Goal: Task Accomplishment & Management: Use online tool/utility

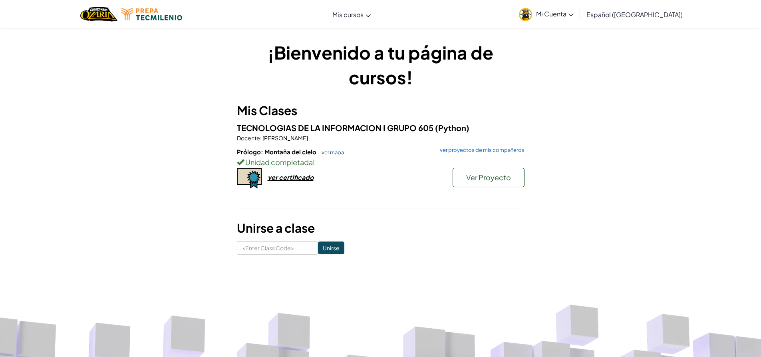
click at [331, 151] on link "ver mapa" at bounding box center [331, 152] width 26 height 6
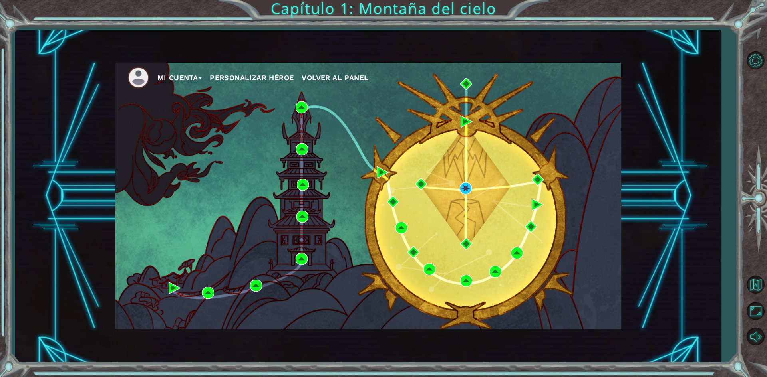
click at [342, 74] on span "Volver al panel" at bounding box center [335, 77] width 67 height 8
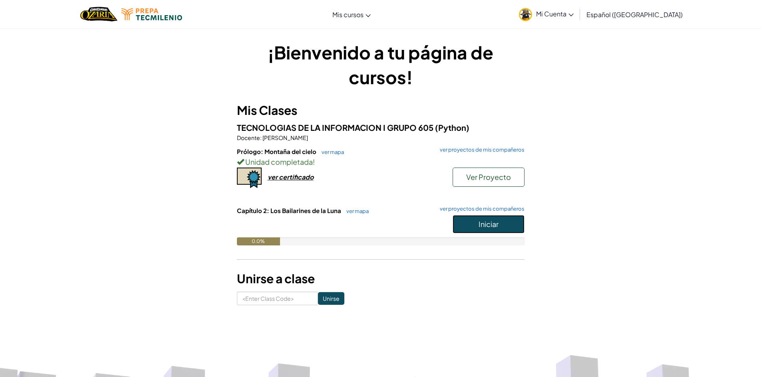
click at [465, 228] on button "Iniciar" at bounding box center [489, 224] width 72 height 18
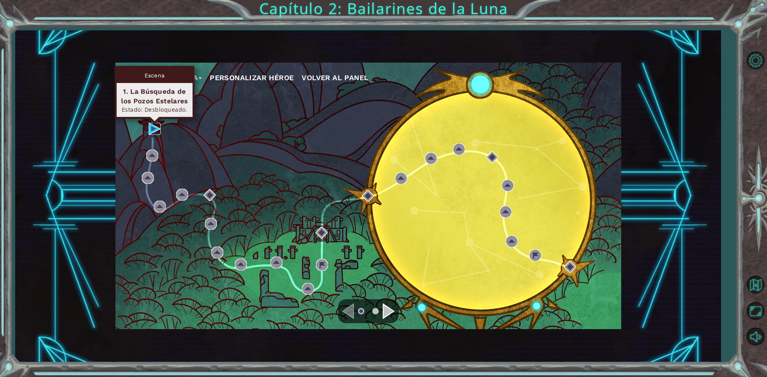
click at [156, 129] on img at bounding box center [155, 129] width 12 height 12
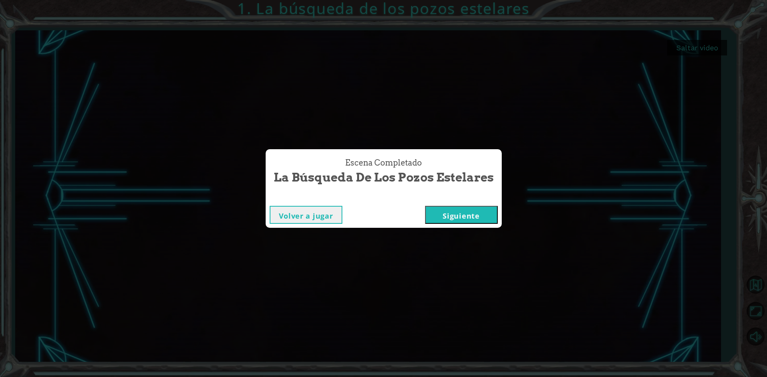
click at [479, 213] on button "Siguiente" at bounding box center [461, 215] width 73 height 18
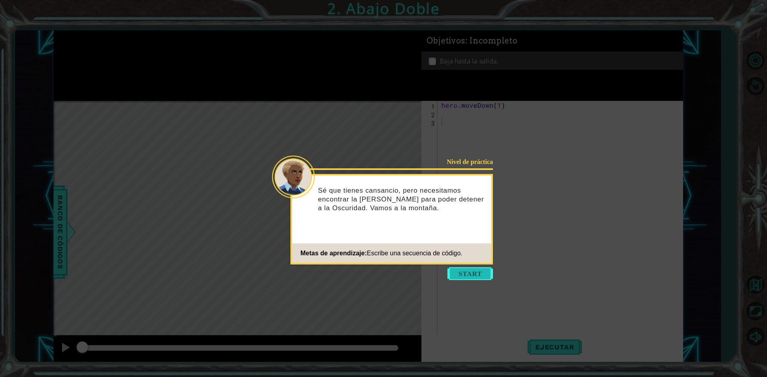
click at [470, 273] on button "Start" at bounding box center [470, 274] width 46 height 13
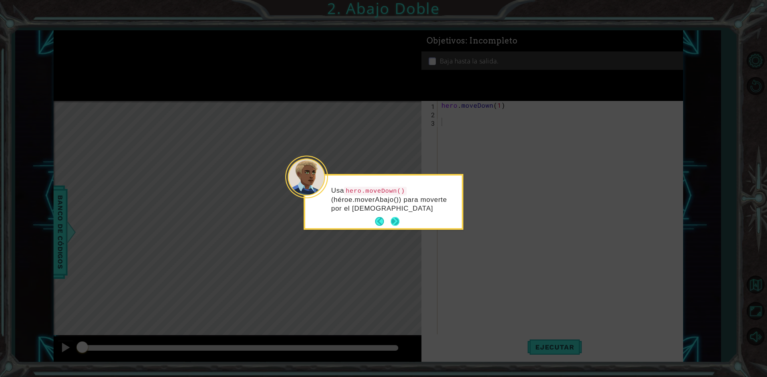
click at [401, 217] on div "Usa hero.moveDown() (héroe.moverAbajo()) para moverte por el [DEMOGRAPHIC_DATA]" at bounding box center [383, 204] width 157 height 50
click at [397, 218] on button "Next" at bounding box center [395, 221] width 9 height 9
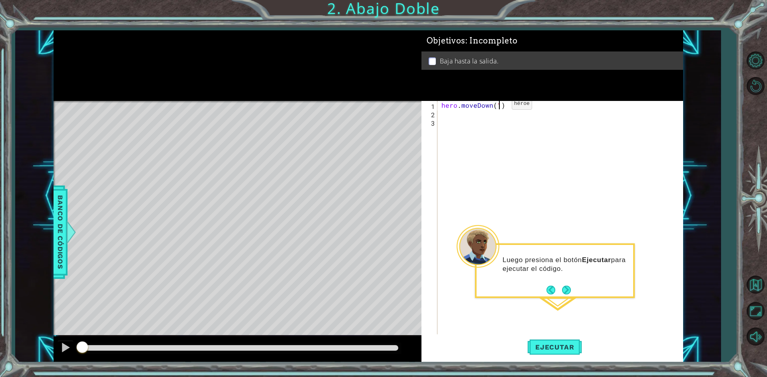
click at [498, 106] on div "hero . moveDown ( 1 )" at bounding box center [562, 227] width 244 height 252
type textarea "hero.moveDown(2)"
click at [564, 291] on button "Next" at bounding box center [566, 290] width 9 height 9
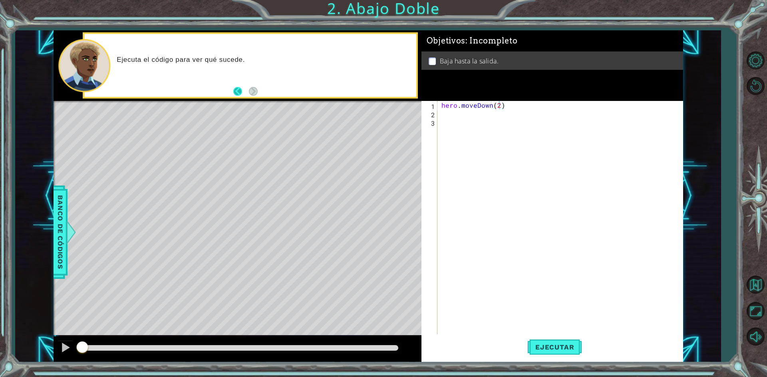
click at [236, 91] on button "Back" at bounding box center [241, 91] width 16 height 9
click at [261, 89] on div "Usa hero.moveDown() (héroe.moverAbajo()) par" at bounding box center [250, 65] width 332 height 63
click at [256, 89] on button "Next" at bounding box center [253, 91] width 9 height 9
drag, startPoint x: 567, startPoint y: 343, endPoint x: 551, endPoint y: 319, distance: 28.8
click at [566, 341] on button "Ejecutar" at bounding box center [554, 348] width 55 height 26
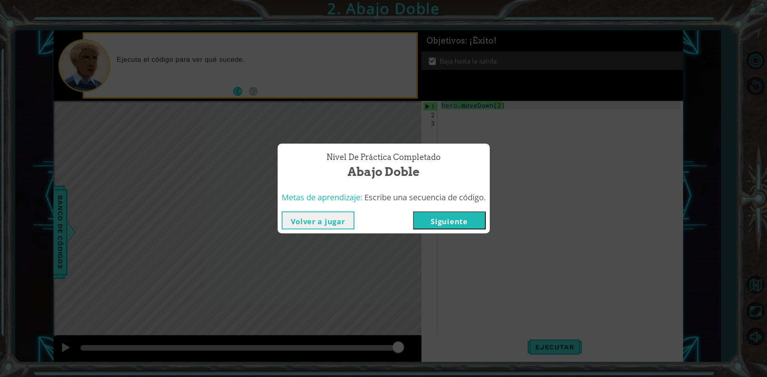
click at [477, 221] on button "Siguiente" at bounding box center [449, 221] width 73 height 18
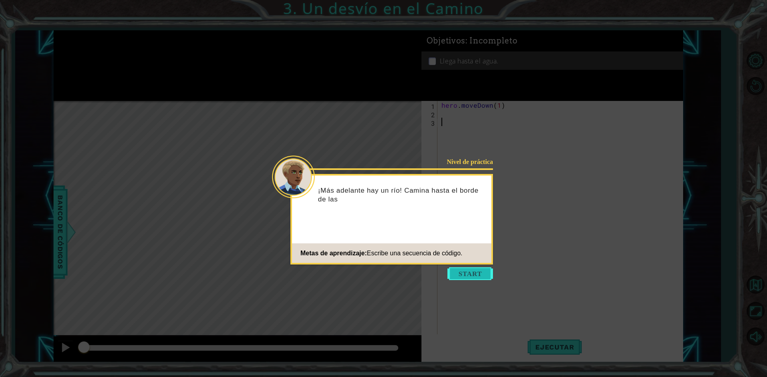
click at [470, 274] on button "Start" at bounding box center [470, 274] width 46 height 13
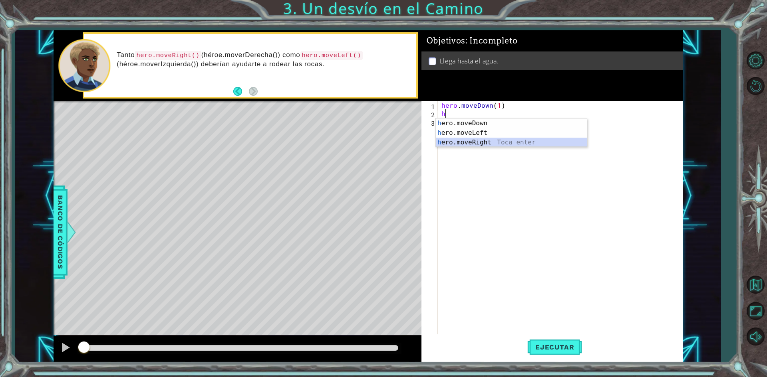
click at [471, 141] on div "h ero.moveDown Toca enter h ero.moveLeft Toca enter h ero.moveRight Toca enter" at bounding box center [511, 143] width 151 height 48
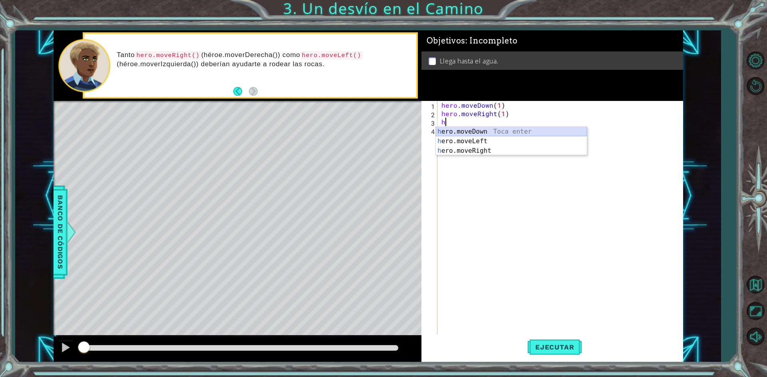
click at [469, 132] on div "h ero.moveDown Toca enter h ero.moveLeft Toca enter h ero.moveRight Toca enter" at bounding box center [511, 151] width 151 height 48
type textarea "hero.moveDown(1)"
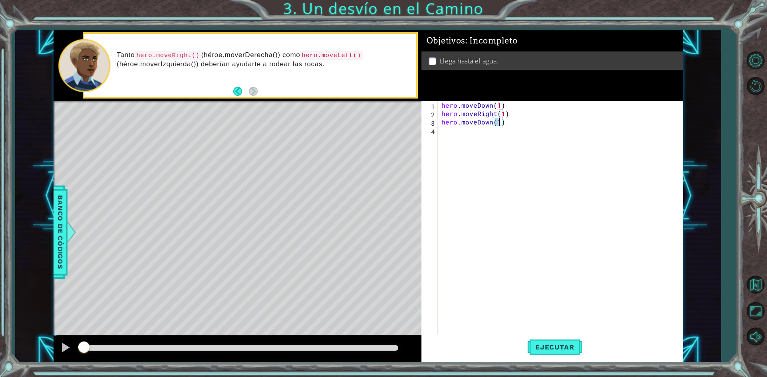
click at [507, 123] on div "hero . moveDown ( 1 ) hero . moveRight ( 1 ) hero . moveDown ( 1 )" at bounding box center [562, 227] width 244 height 252
click at [566, 350] on span "Ejecutar" at bounding box center [554, 348] width 55 height 8
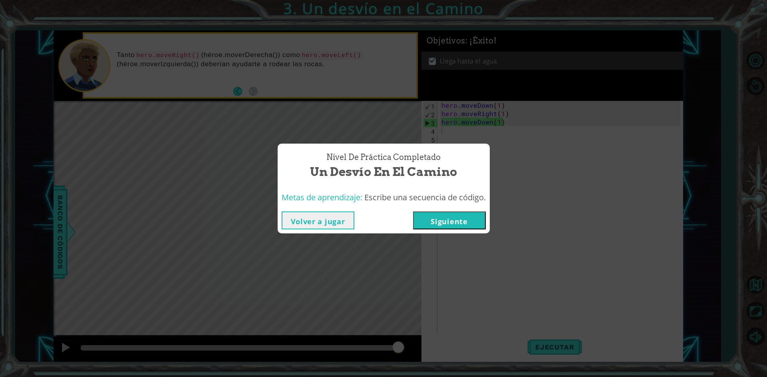
click at [448, 217] on button "Siguiente" at bounding box center [449, 221] width 73 height 18
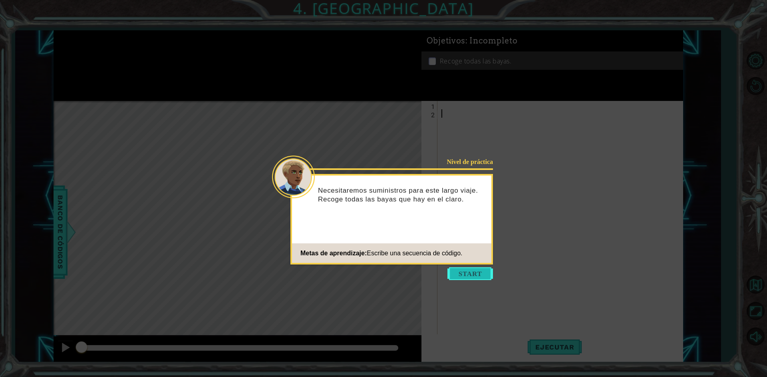
click at [476, 277] on button "Start" at bounding box center [470, 274] width 46 height 13
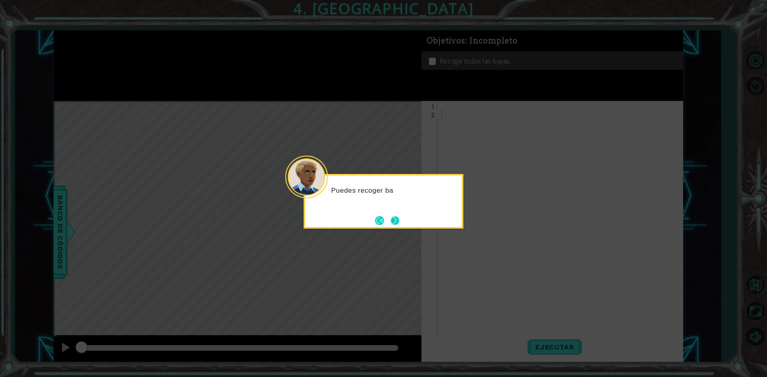
click at [396, 223] on button "Next" at bounding box center [395, 220] width 9 height 9
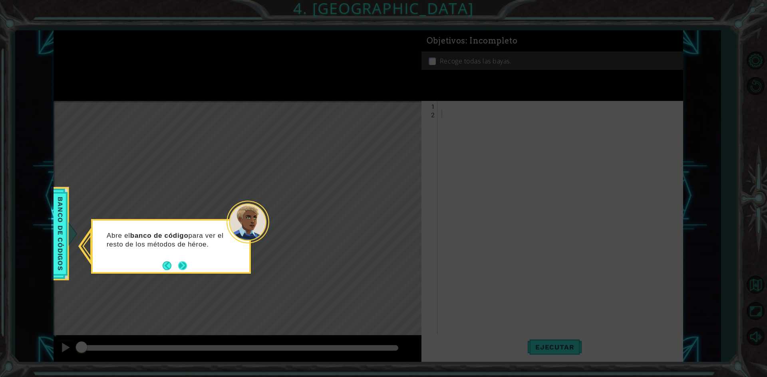
click at [185, 266] on button "Next" at bounding box center [182, 266] width 9 height 9
click at [180, 265] on button "Next" at bounding box center [182, 266] width 9 height 9
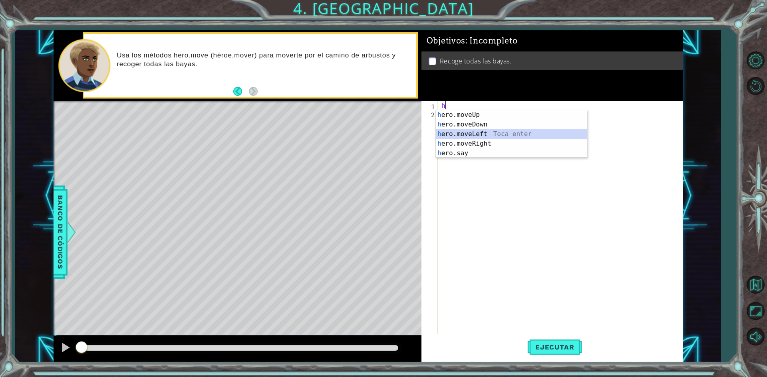
click at [459, 133] on div "h ero.moveUp Toca enter h ero.moveDown Toca enter h ero.moveLeft Toca enter h e…" at bounding box center [511, 143] width 151 height 67
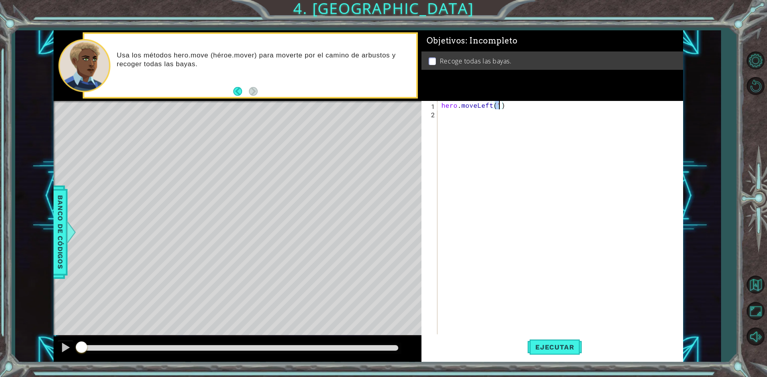
scroll to position [0, 3]
drag, startPoint x: 506, startPoint y: 108, endPoint x: 405, endPoint y: 105, distance: 101.9
click at [405, 105] on div "1 ההההההההההההההההההההההההההההההההההההההההההההההההההההההההההההההההההההההההההההה…" at bounding box center [369, 196] width 630 height 332
type textarea "hero.moveLeft(2)"
click at [518, 107] on div "hero . moveLeft ( 2 )" at bounding box center [560, 218] width 240 height 235
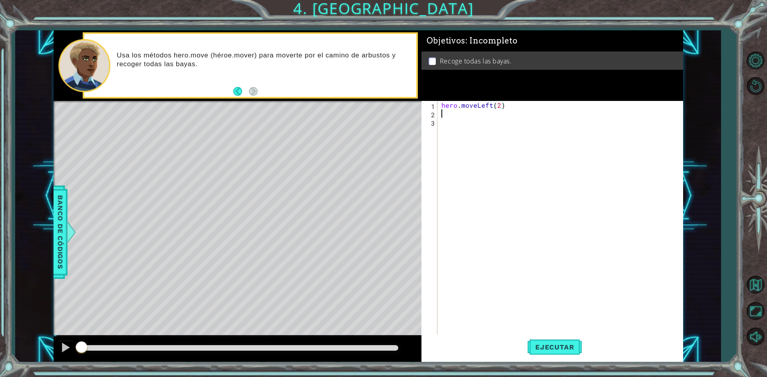
scroll to position [0, 0]
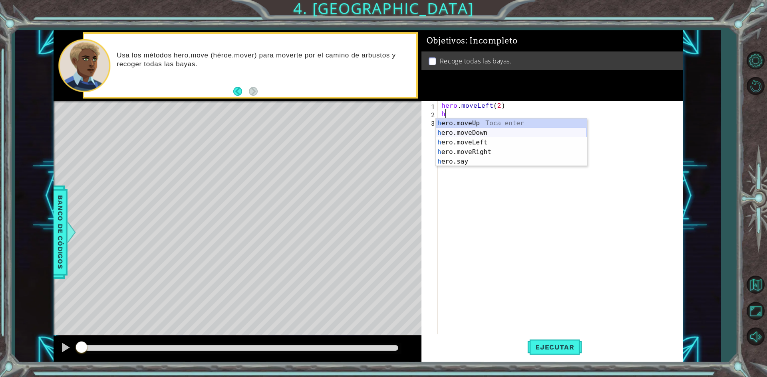
click at [492, 134] on div "h ero.moveUp Toca enter h ero.moveDown Toca enter h ero.moveLeft Toca enter h e…" at bounding box center [511, 152] width 151 height 67
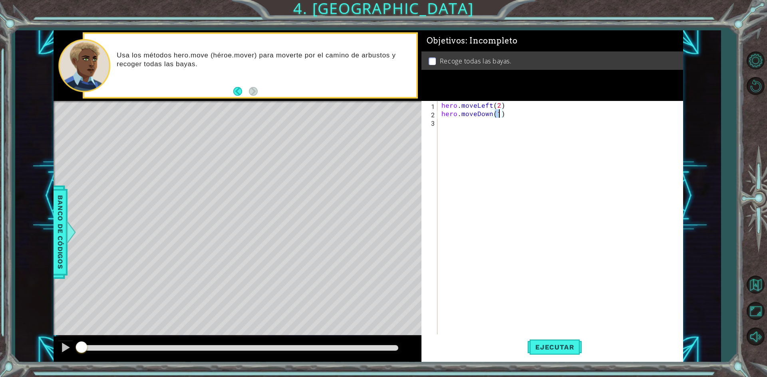
type textarea "hero.moveDown(2)"
click at [516, 116] on div "hero . moveLeft ( 2 ) hero . moveDown ( 2 )" at bounding box center [562, 227] width 244 height 252
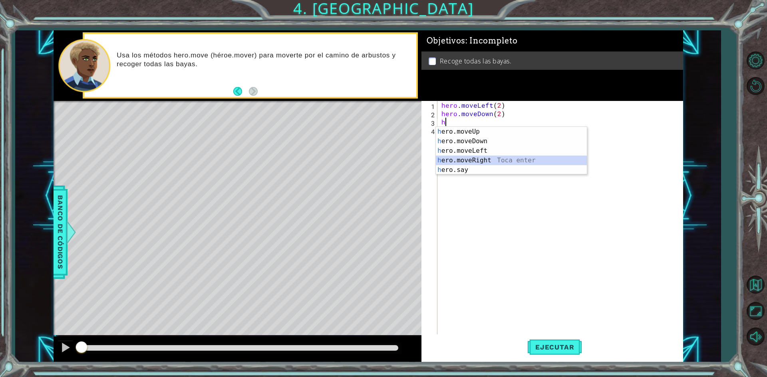
click at [499, 161] on div "h ero.moveUp Toca enter h ero.moveDown Toca enter h ero.moveLeft Toca enter h e…" at bounding box center [511, 160] width 151 height 67
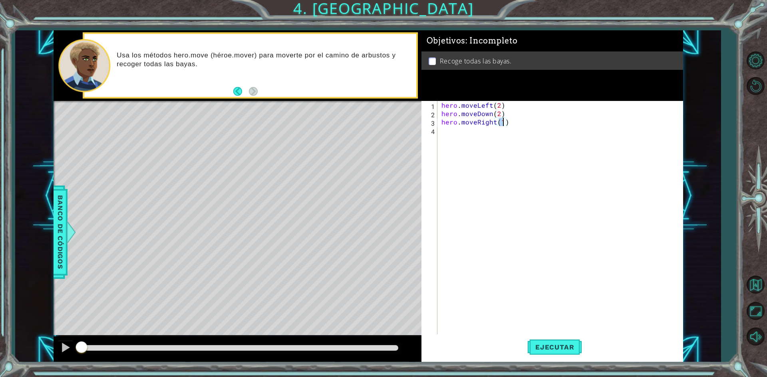
type textarea "hero.moveRight(2)"
click at [522, 126] on div "hero . moveLeft ( 2 ) hero . moveDown ( 2 ) hero . moveRight ( 2 )" at bounding box center [562, 227] width 244 height 252
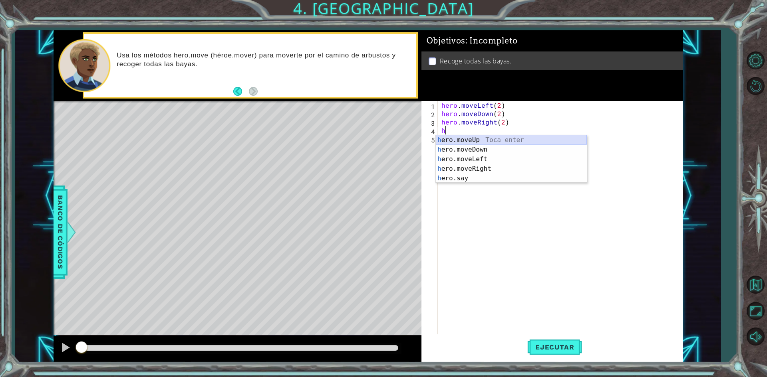
click at [496, 140] on div "h ero.moveUp Toca enter h ero.moveDown Toca enter h ero.moveLeft Toca enter h e…" at bounding box center [511, 168] width 151 height 67
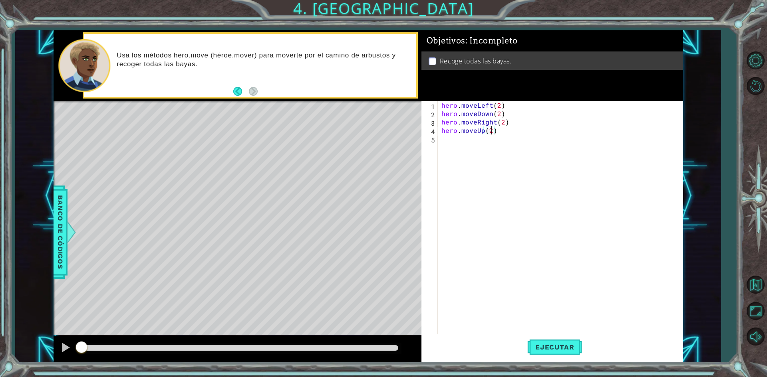
scroll to position [0, 3]
type textarea "hero.moveUp(2)"
click at [556, 339] on button "Ejecutar" at bounding box center [554, 348] width 55 height 26
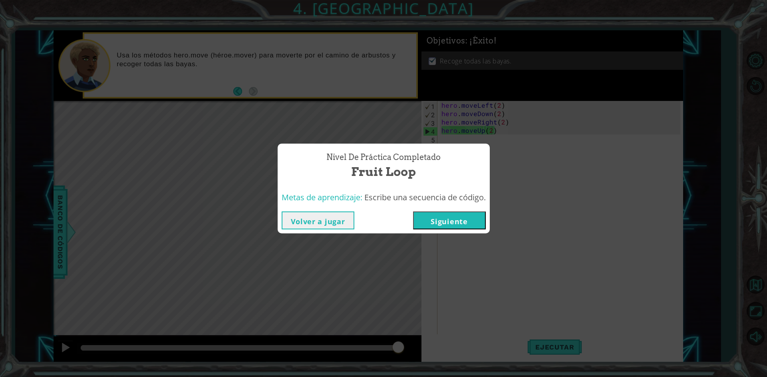
click at [332, 222] on button "Volver a jugar" at bounding box center [318, 221] width 73 height 18
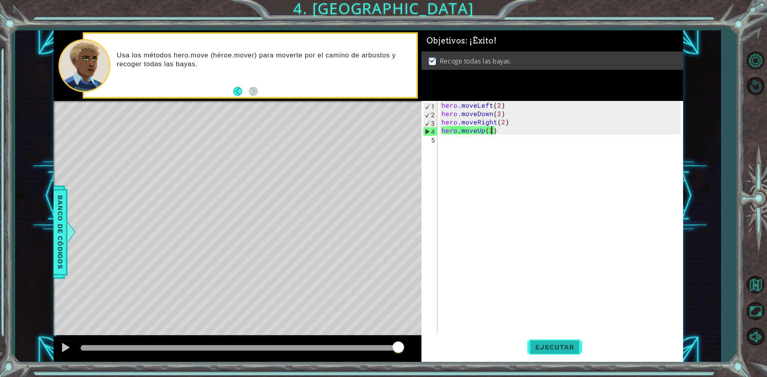
click at [559, 344] on span "Ejecutar" at bounding box center [554, 348] width 55 height 8
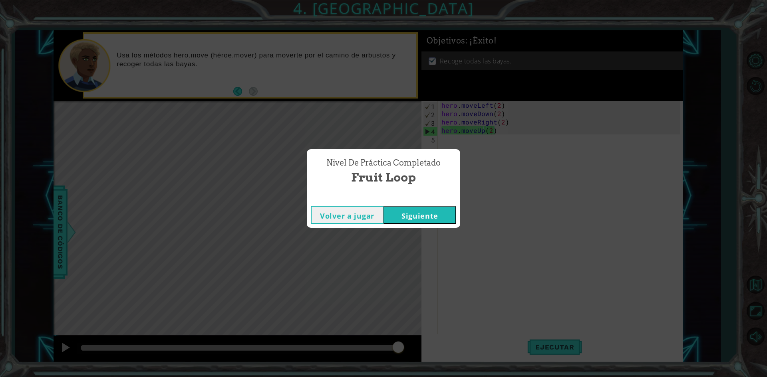
click at [422, 218] on button "Siguiente" at bounding box center [419, 215] width 73 height 18
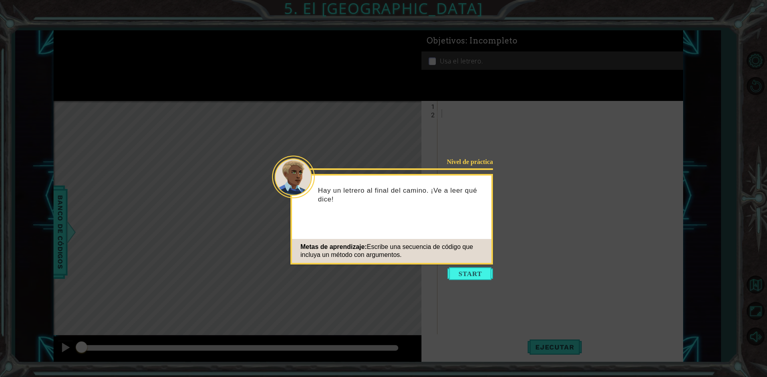
click at [471, 281] on icon at bounding box center [383, 188] width 767 height 377
click at [469, 279] on button "Start" at bounding box center [470, 274] width 46 height 13
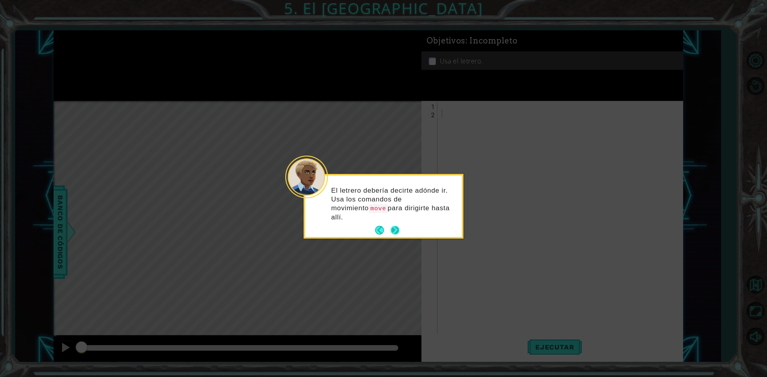
click at [396, 226] on button "Next" at bounding box center [395, 230] width 9 height 9
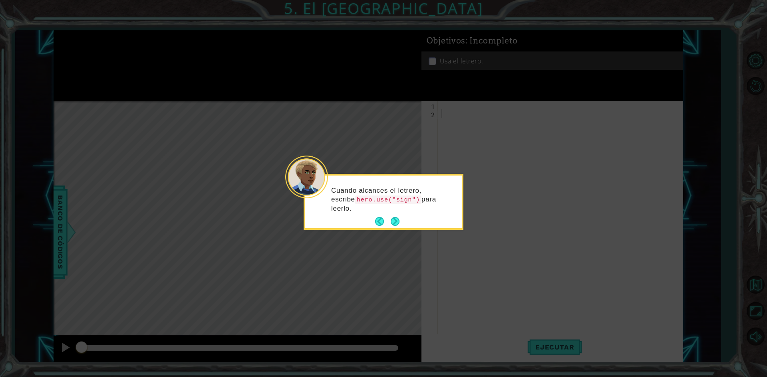
click at [396, 221] on button "Next" at bounding box center [395, 221] width 9 height 9
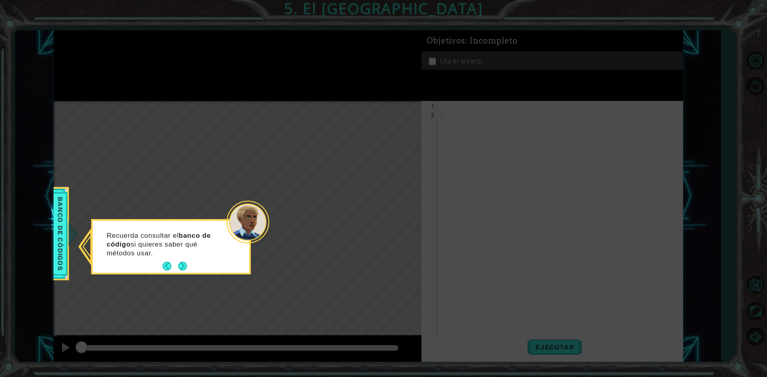
click at [169, 266] on button "Back" at bounding box center [171, 266] width 16 height 9
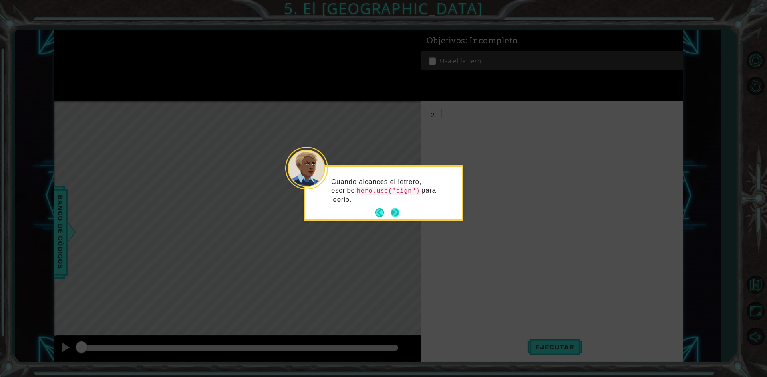
click at [393, 209] on button "Next" at bounding box center [395, 213] width 9 height 9
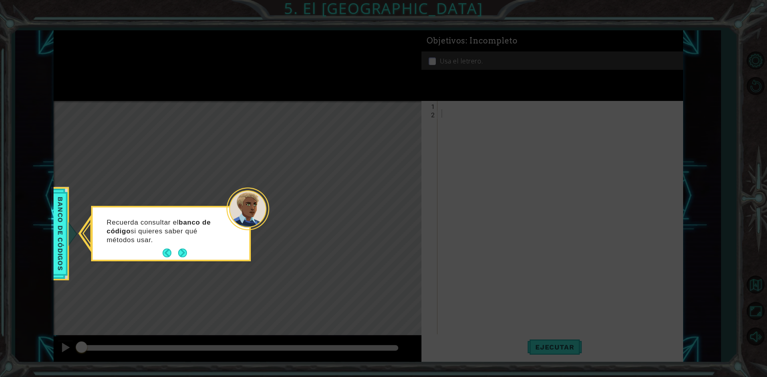
click at [183, 258] on button "Next" at bounding box center [182, 253] width 9 height 9
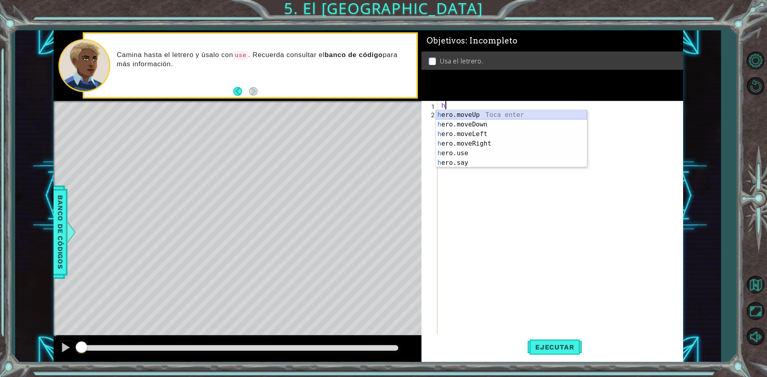
click at [461, 115] on div "h ero.moveUp Toca enter h ero.moveDown Toca enter h ero.moveLeft Toca enter h e…" at bounding box center [511, 148] width 151 height 77
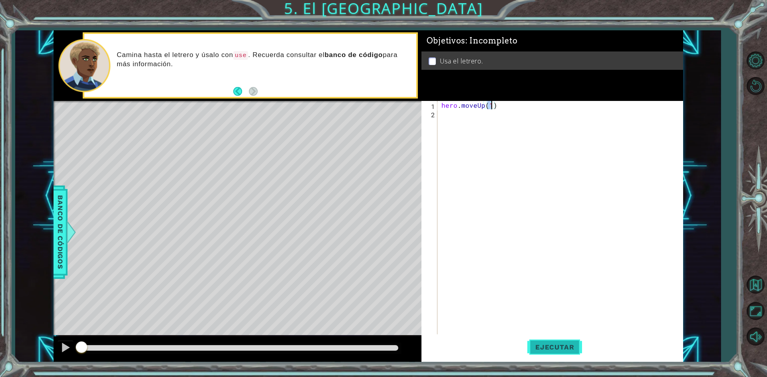
type textarea "hero.moveUp(1)"
click at [570, 346] on span "Ejecutar" at bounding box center [554, 348] width 55 height 8
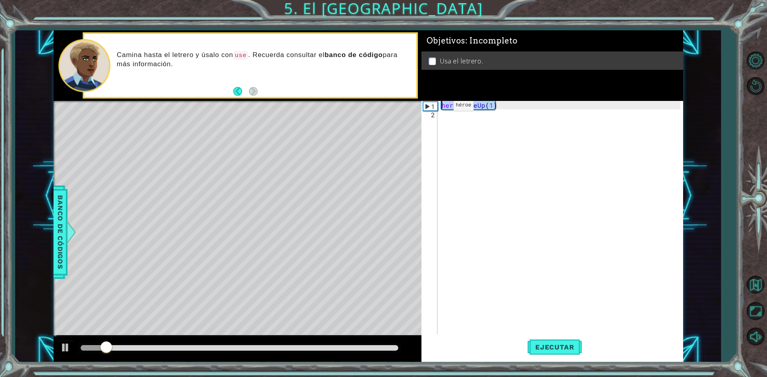
drag, startPoint x: 507, startPoint y: 101, endPoint x: 421, endPoint y: 110, distance: 86.3
click at [427, 108] on div "hero.moveUp(1) 1 2 hero . moveUp ( 1 ) הההההההההההההההההההההההההההההההההההההההה…" at bounding box center [550, 218] width 259 height 235
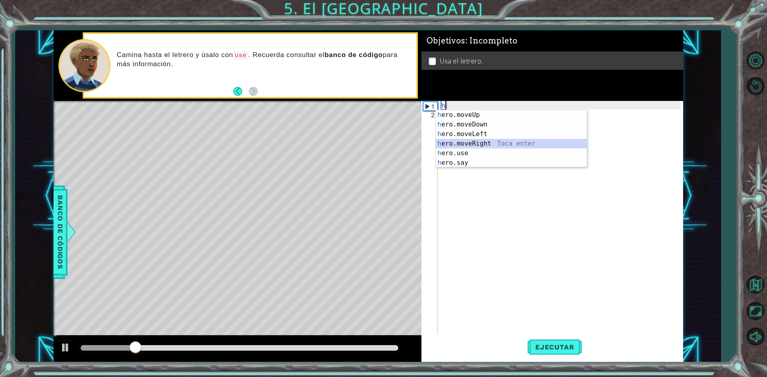
click at [491, 143] on div "h ero.moveUp Toca enter h ero.moveDown Toca enter h ero.moveLeft Toca enter h e…" at bounding box center [511, 148] width 151 height 77
type textarea "hero.moveRight(1)"
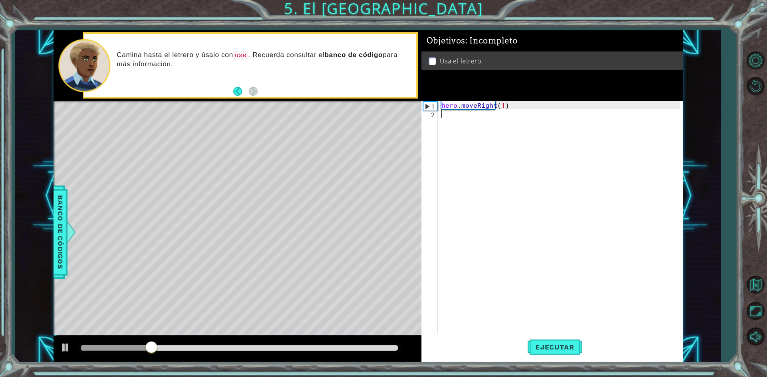
click at [518, 113] on div "hero . moveRight ( 1 )" at bounding box center [562, 227] width 244 height 252
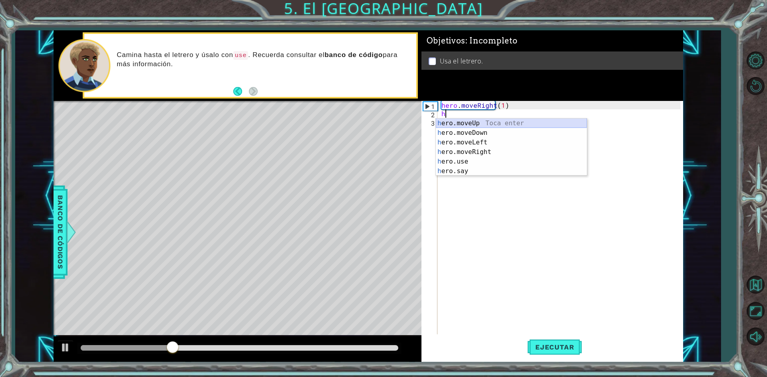
click at [478, 126] on div "h ero.moveUp Toca enter h ero.moveDown Toca enter h ero.moveLeft Toca enter h e…" at bounding box center [511, 157] width 151 height 77
type textarea "hero.moveUp(1)"
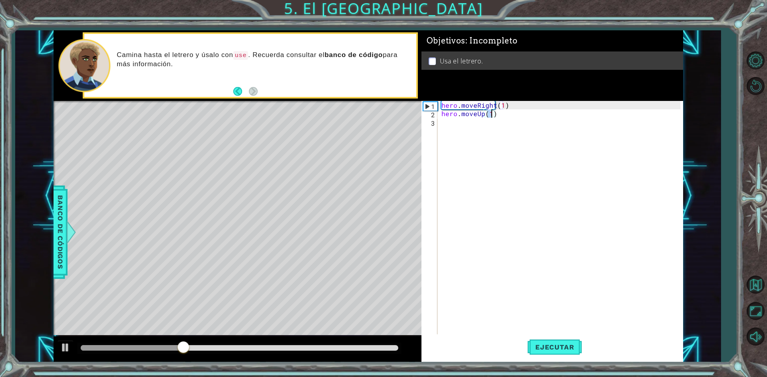
click at [478, 126] on div "hero . moveRight ( 1 ) hero . moveUp ( 1 )" at bounding box center [562, 227] width 244 height 252
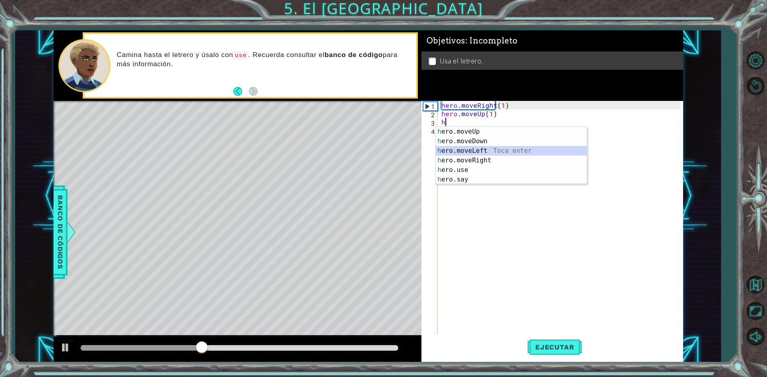
click at [472, 149] on div "h ero.moveUp Toca enter h ero.moveDown Toca enter h ero.moveLeft Toca enter h e…" at bounding box center [511, 165] width 151 height 77
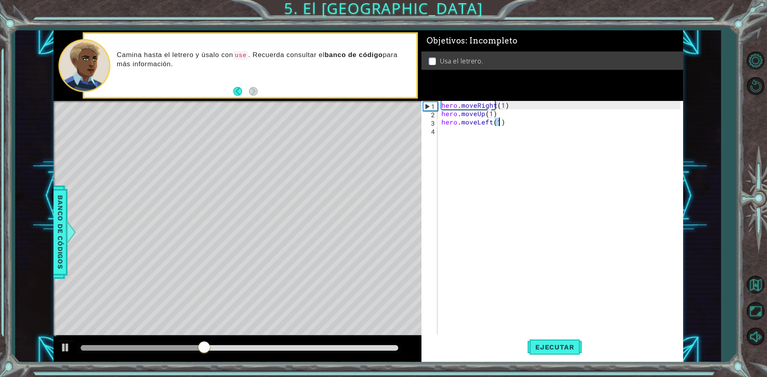
type textarea "hero.moveLeft(h)"
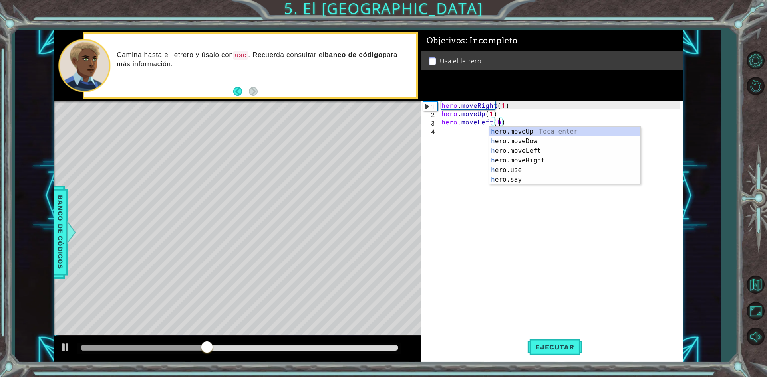
scroll to position [0, 3]
drag, startPoint x: 462, startPoint y: 142, endPoint x: 455, endPoint y: 137, distance: 9.2
click at [462, 141] on div "hero . moveRight ( 1 ) hero . moveUp ( 1 ) hero . moveLeft ( h )" at bounding box center [562, 227] width 244 height 252
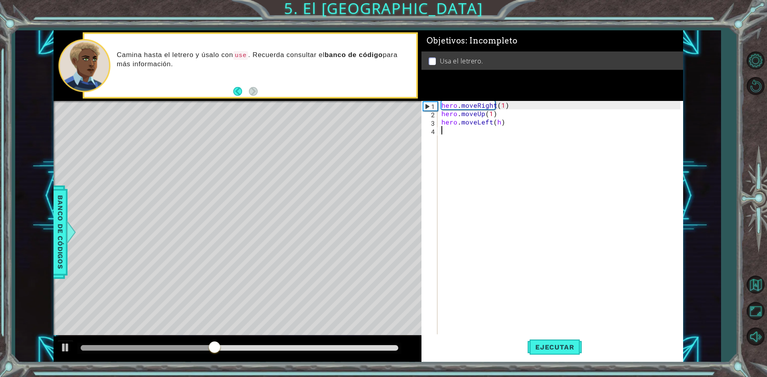
scroll to position [0, 0]
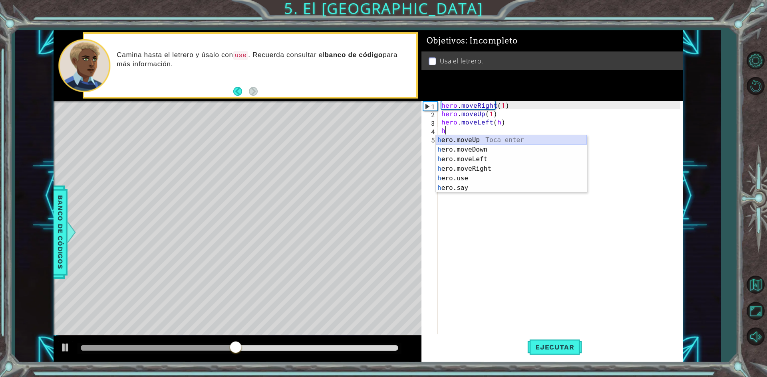
click at [461, 138] on div "h ero.moveUp Toca enter h ero.moveDown Toca enter h ero.moveLeft Toca enter h e…" at bounding box center [511, 173] width 151 height 77
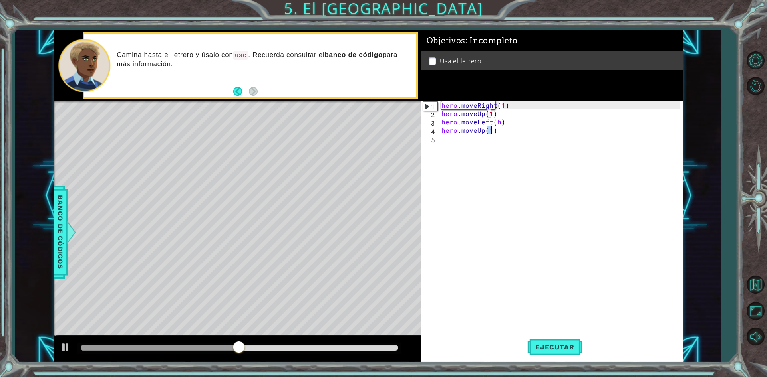
type textarea "hero.moveUp(1)"
click at [461, 152] on div "hero . moveRight ( 1 ) hero . moveUp ( 1 ) hero . moveLeft ( h ) hero . moveUp …" at bounding box center [562, 227] width 244 height 252
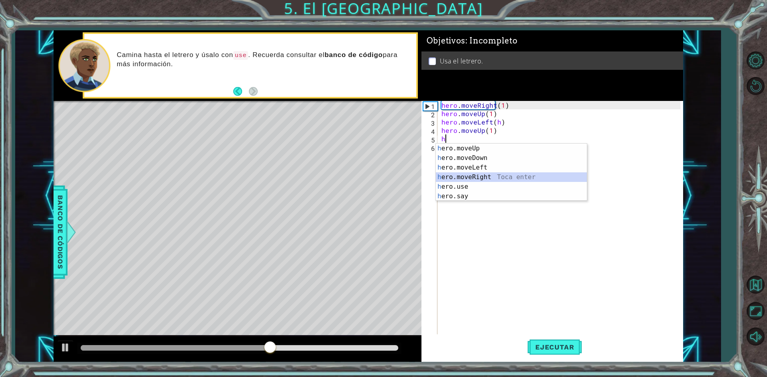
click at [468, 179] on div "h ero.moveUp Toca enter h ero.moveDown Toca enter h ero.moveLeft Toca enter h e…" at bounding box center [511, 182] width 151 height 77
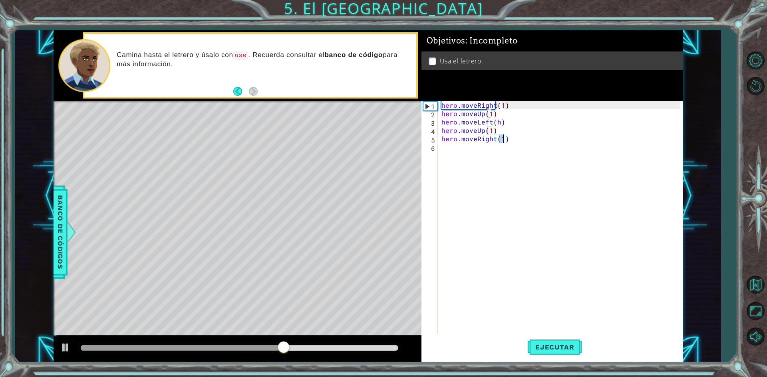
type textarea "hero.moveRight(2)"
click at [460, 157] on div "hero . moveRight ( 1 ) hero . moveUp ( 1 ) hero . moveLeft ( h ) hero . moveUp …" at bounding box center [562, 227] width 244 height 252
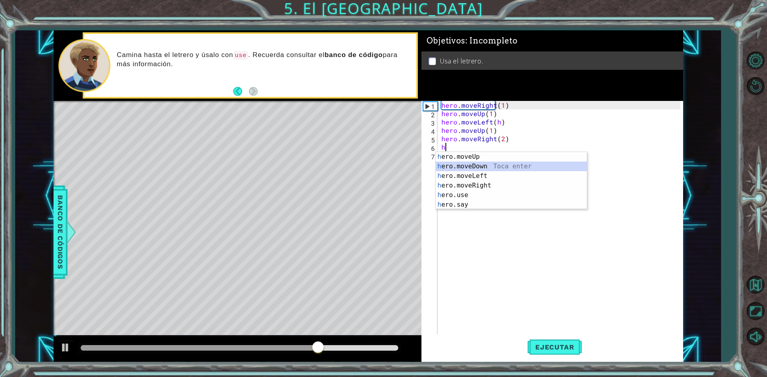
click at [457, 163] on div "h ero.moveUp Toca enter h ero.moveDown Toca enter h ero.moveLeft Toca enter h e…" at bounding box center [511, 190] width 151 height 77
type textarea "hero.moveDown(1)"
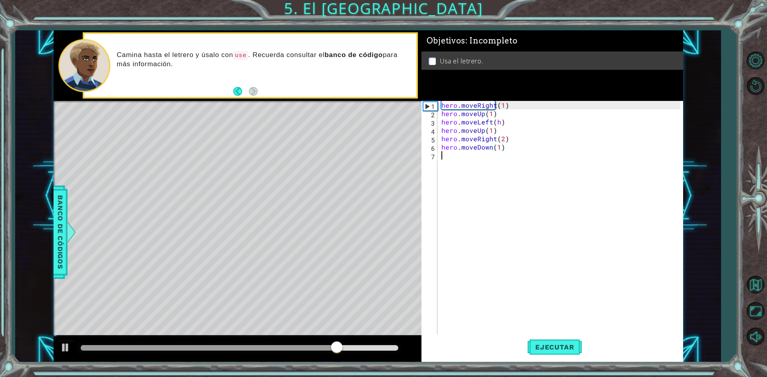
click at [457, 163] on div "hero . moveRight ( 1 ) hero . moveUp ( 1 ) hero . moveLeft ( h ) hero . moveUp …" at bounding box center [562, 227] width 244 height 252
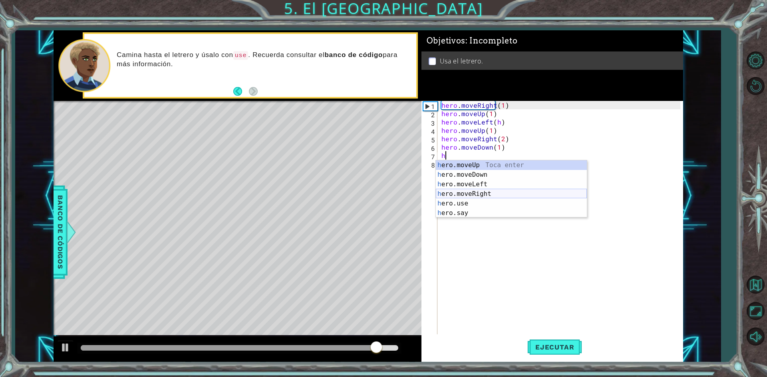
click at [471, 197] on div "h ero.moveUp Toca enter h ero.moveDown Toca enter h ero.moveLeft Toca enter h e…" at bounding box center [511, 199] width 151 height 77
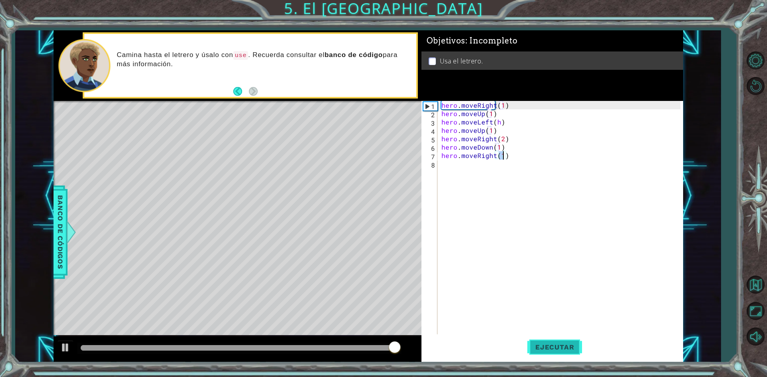
click at [543, 352] on button "Ejecutar" at bounding box center [554, 348] width 55 height 26
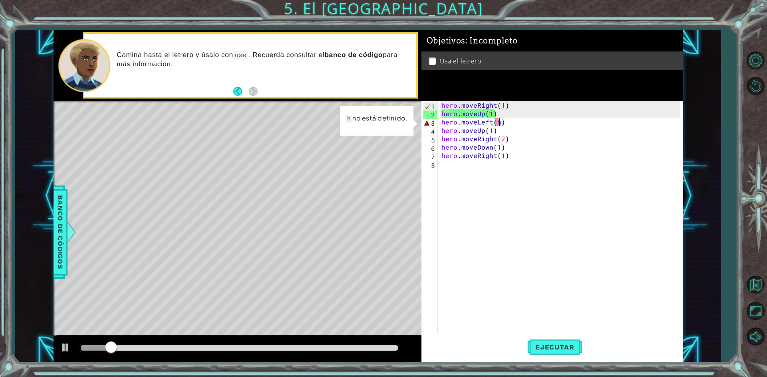
click at [498, 121] on div "hero . moveRight ( 1 ) hero . moveUp ( 1 ) hero . moveLeft ( h ) hero . moveUp …" at bounding box center [562, 227] width 244 height 252
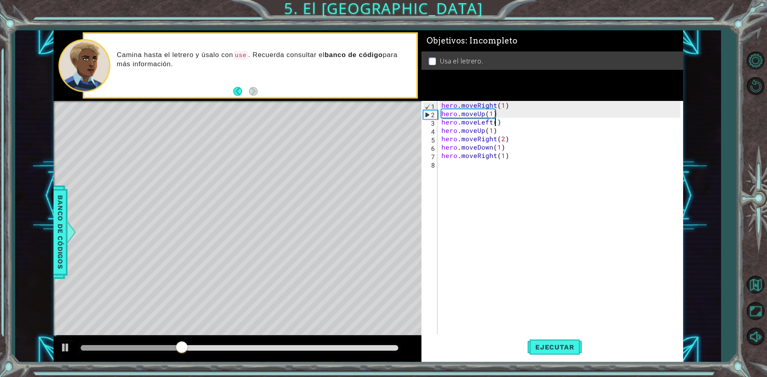
scroll to position [0, 3]
click at [569, 346] on span "Ejecutar" at bounding box center [554, 348] width 55 height 8
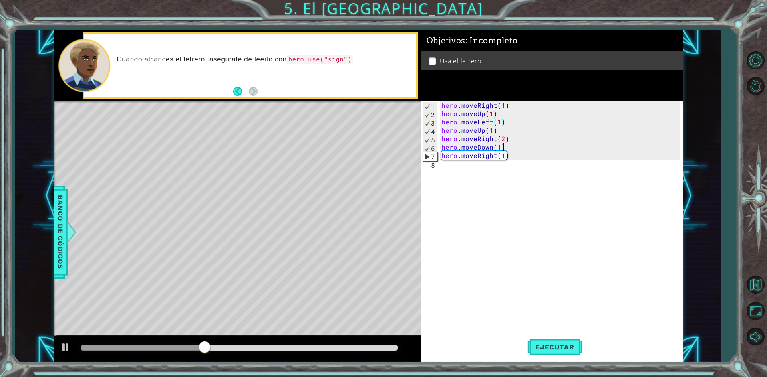
click at [504, 144] on div "hero . moveRight ( 1 ) hero . moveUp ( 1 ) hero . moveLeft ( 1 ) hero . moveUp …" at bounding box center [562, 227] width 244 height 252
type textarea "hero.moveDown(1)"
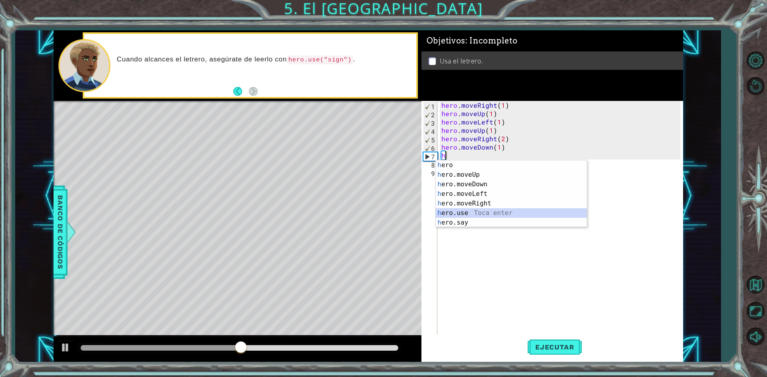
click at [477, 212] on div "h ero Toca enter h ero.moveUp Toca enter h ero.moveDown Toca enter h ero.moveLe…" at bounding box center [511, 204] width 151 height 86
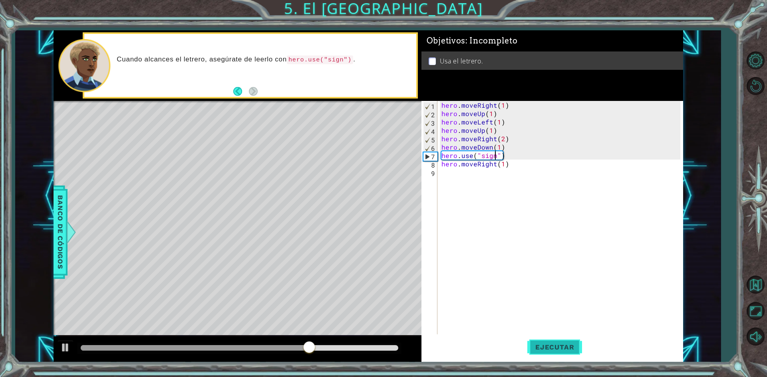
scroll to position [0, 3]
type textarea "hero.use("sign")"
click at [561, 350] on span "Ejecutar" at bounding box center [554, 348] width 55 height 8
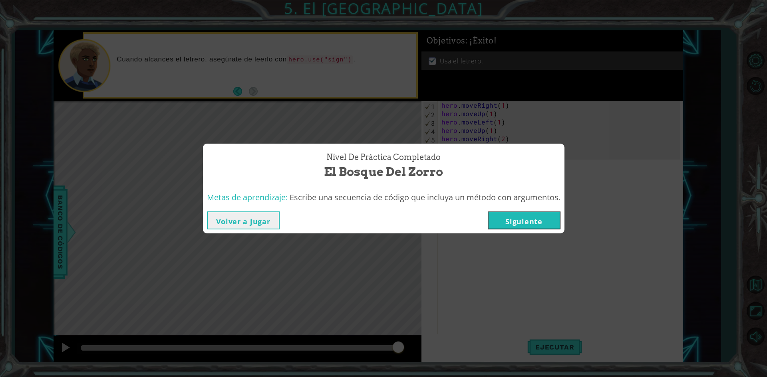
click at [542, 217] on button "Siguiente" at bounding box center [524, 221] width 73 height 18
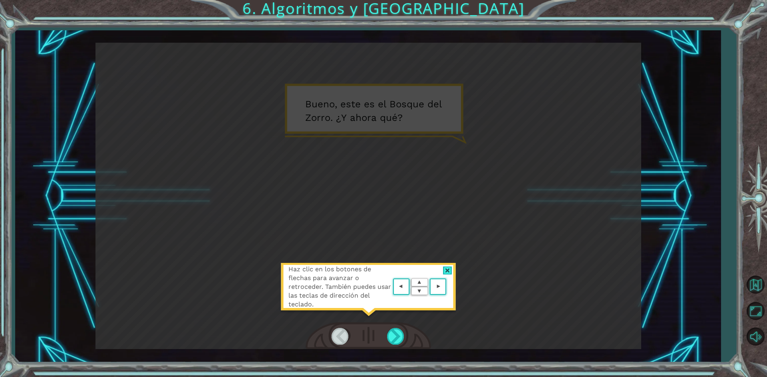
click at [447, 270] on div at bounding box center [447, 271] width 9 height 8
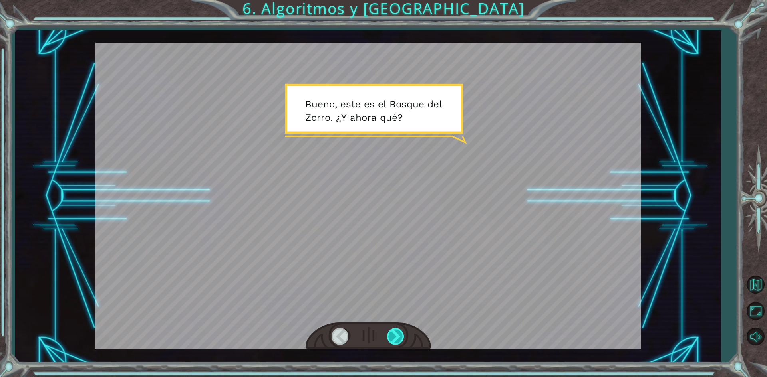
click at [401, 334] on div at bounding box center [396, 336] width 18 height 16
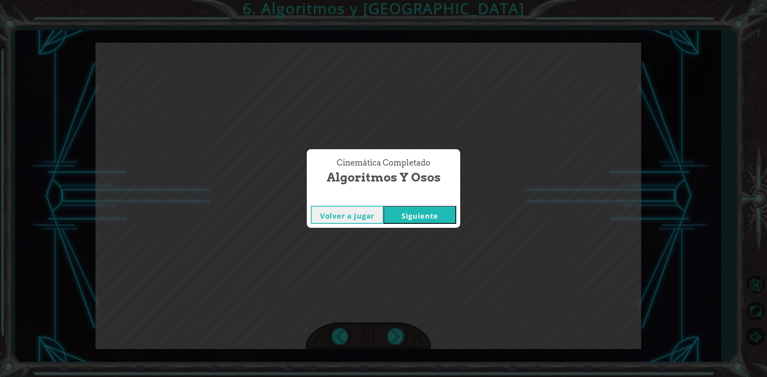
click at [440, 220] on button "Siguiente" at bounding box center [419, 215] width 73 height 18
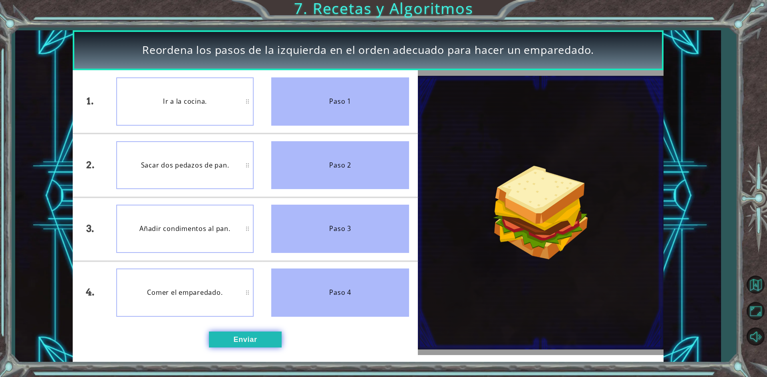
click at [247, 341] on button "Enviar" at bounding box center [245, 340] width 73 height 16
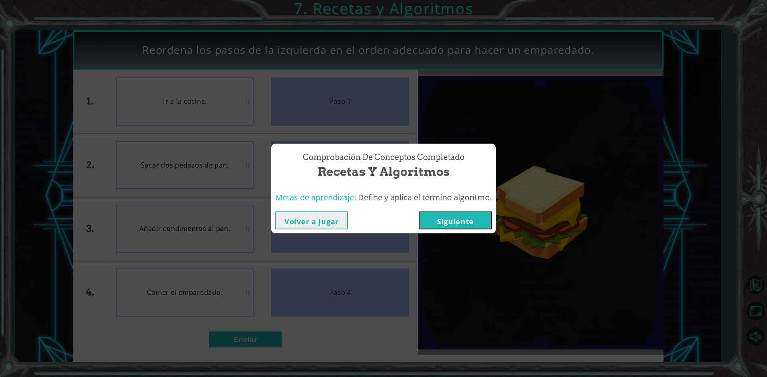
drag, startPoint x: 466, startPoint y: 214, endPoint x: 450, endPoint y: 216, distance: 15.7
click at [461, 214] on button "Siguiente" at bounding box center [455, 221] width 73 height 18
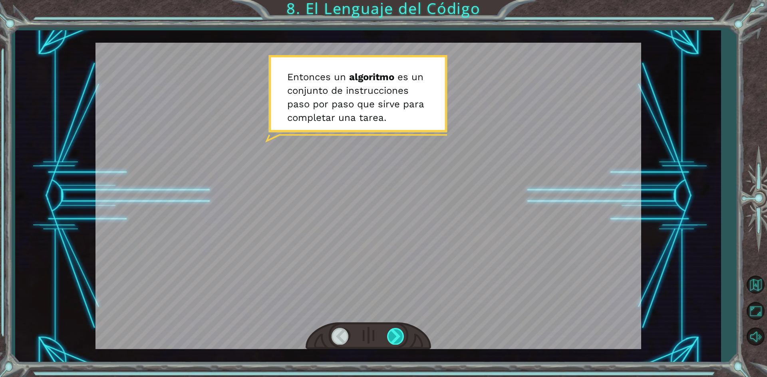
click at [397, 332] on div at bounding box center [396, 336] width 18 height 16
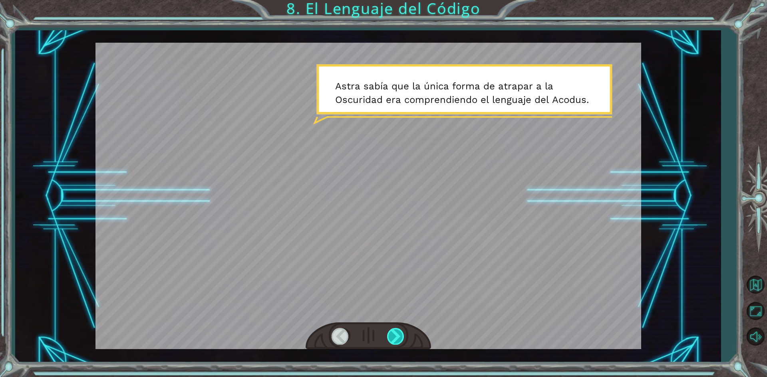
click at [396, 339] on div at bounding box center [396, 336] width 18 height 16
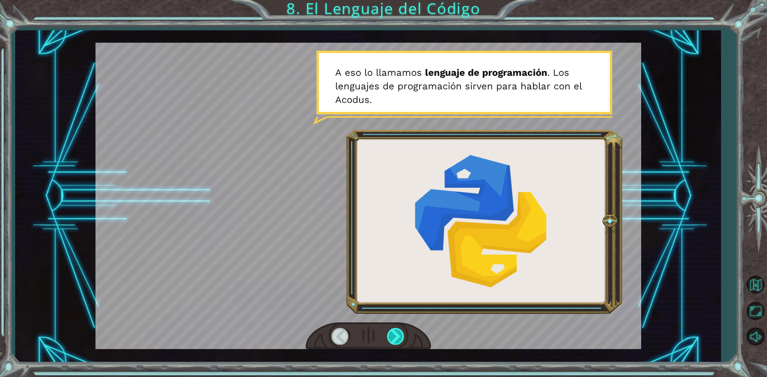
click at [395, 339] on div at bounding box center [396, 336] width 18 height 16
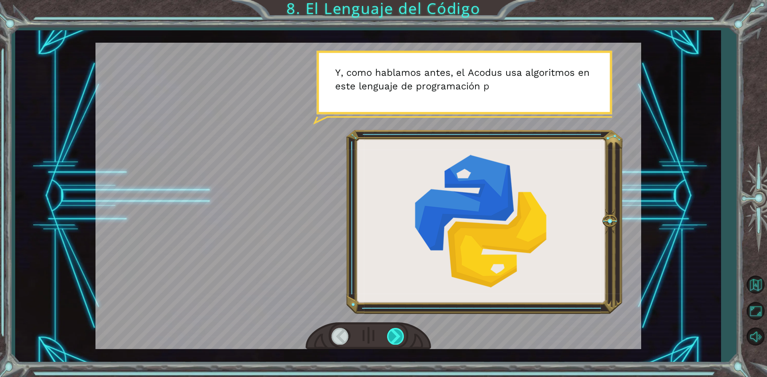
click at [395, 339] on div at bounding box center [396, 336] width 18 height 16
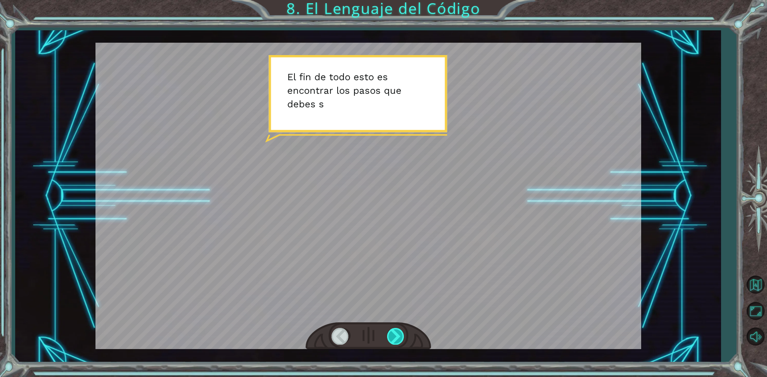
click at [395, 339] on div at bounding box center [396, 336] width 18 height 16
click at [395, 338] on div at bounding box center [396, 336] width 18 height 16
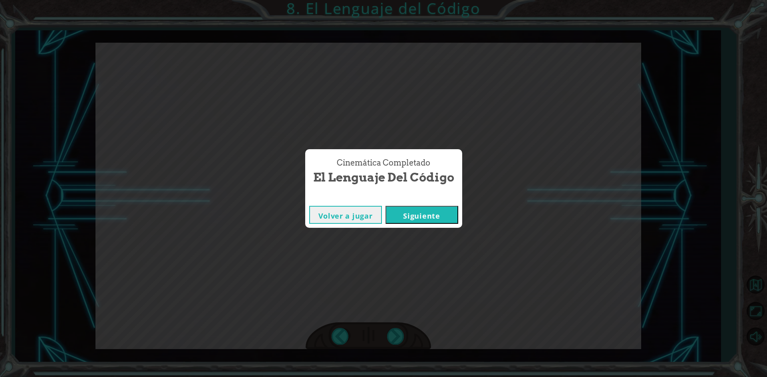
click at [421, 216] on button "Siguiente" at bounding box center [421, 215] width 73 height 18
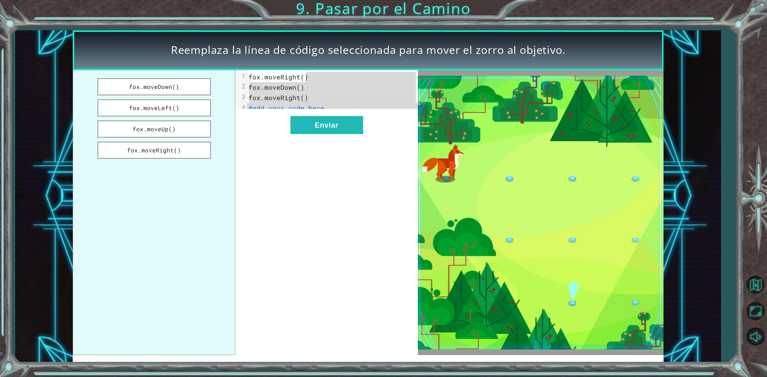
drag, startPoint x: 318, startPoint y: 73, endPoint x: 235, endPoint y: 141, distance: 107.6
click at [235, 141] on div "[PERSON_NAME].moveDown() [PERSON_NAME].moveLeft() [PERSON_NAME].moveUp() [PERSO…" at bounding box center [245, 212] width 345 height 285
click at [254, 133] on div "x 1 [PERSON_NAME].moveRight() 2 [PERSON_NAME].moveDown() 3 [PERSON_NAME].moveRi…" at bounding box center [326, 212] width 182 height 285
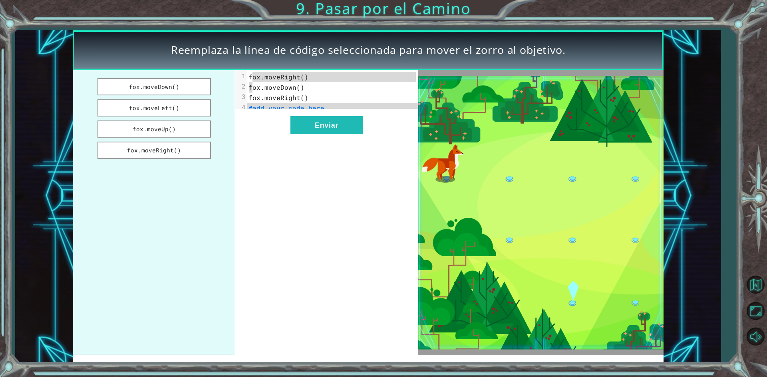
drag, startPoint x: 254, startPoint y: 91, endPoint x: 245, endPoint y: 68, distance: 24.3
click at [248, 68] on div "Reemplaza la línea de código seleccionada para mover el zorro al objetivo. [PER…" at bounding box center [368, 196] width 590 height 332
click at [259, 74] on span "fox.moveRight()" at bounding box center [278, 77] width 60 height 8
click at [276, 110] on span "#add your code here" at bounding box center [286, 108] width 76 height 8
click at [332, 109] on pre "#add your code here" at bounding box center [335, 108] width 176 height 10
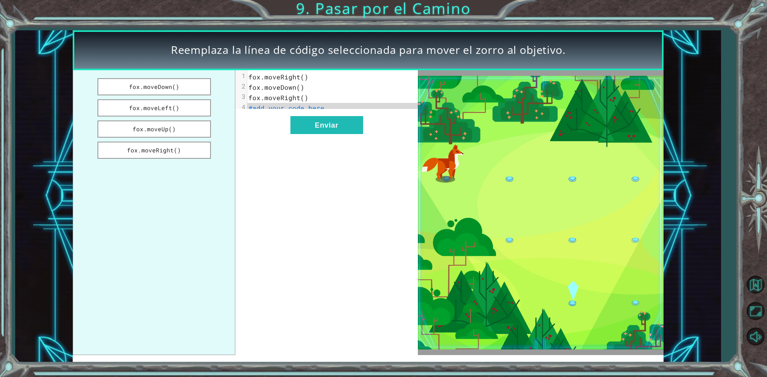
click at [330, 109] on pre "#add your code here" at bounding box center [335, 108] width 176 height 10
click at [309, 98] on pre "fox.moveRight()" at bounding box center [335, 98] width 176 height 10
drag, startPoint x: 301, startPoint y: 99, endPoint x: 307, endPoint y: 106, distance: 9.7
click at [307, 106] on div "1 fox.moveRight() 2 fox.moveDown() 3 fox.moveRight() 4 #add your code here" at bounding box center [335, 93] width 176 height 42
click at [324, 108] on pre "#add your code here" at bounding box center [335, 108] width 176 height 10
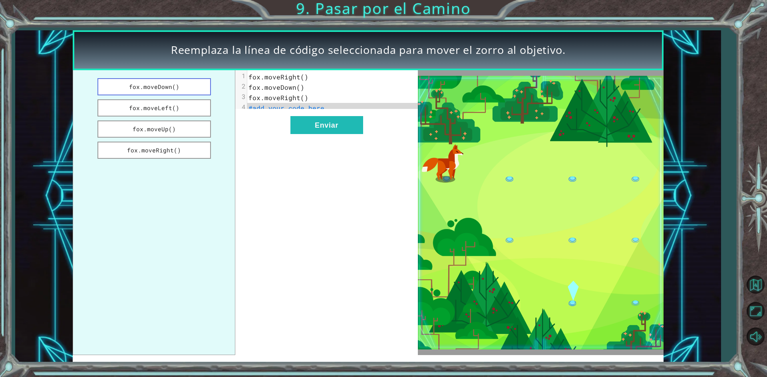
drag, startPoint x: 177, startPoint y: 89, endPoint x: 197, endPoint y: 90, distance: 20.0
click at [245, 105] on div "[PERSON_NAME].moveDown() [PERSON_NAME].moveLeft() [PERSON_NAME].moveUp() [PERSO…" at bounding box center [245, 212] width 345 height 285
drag, startPoint x: 172, startPoint y: 84, endPoint x: 250, endPoint y: 98, distance: 79.5
click at [250, 98] on div "[PERSON_NAME].moveDown() [PERSON_NAME].moveLeft() [PERSON_NAME].moveUp() [PERSO…" at bounding box center [245, 212] width 345 height 285
drag, startPoint x: 175, startPoint y: 81, endPoint x: 236, endPoint y: 102, distance: 63.9
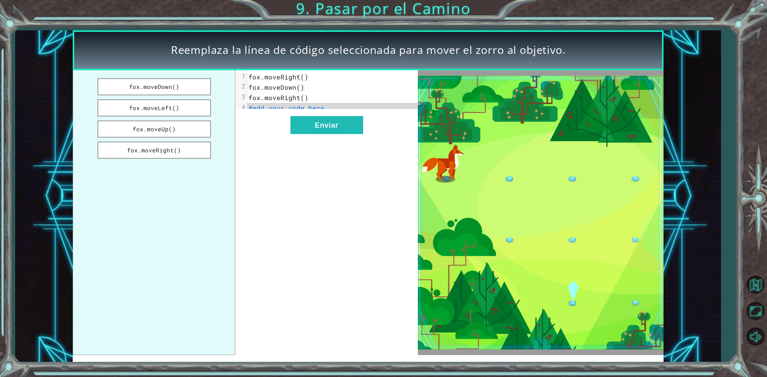
click at [236, 102] on div "[PERSON_NAME].moveDown() [PERSON_NAME].moveLeft() [PERSON_NAME].moveUp() [PERSO…" at bounding box center [245, 212] width 345 height 285
click at [146, 85] on button "fox.moveDown()" at bounding box center [153, 86] width 113 height 17
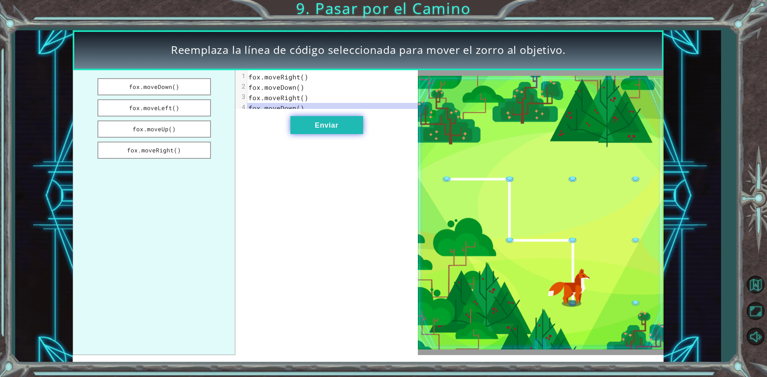
click at [343, 134] on button "Enviar" at bounding box center [326, 125] width 73 height 18
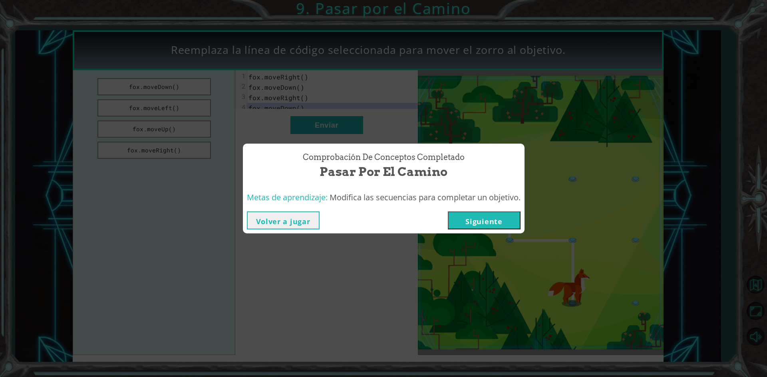
click at [496, 216] on button "Siguiente" at bounding box center [484, 221] width 73 height 18
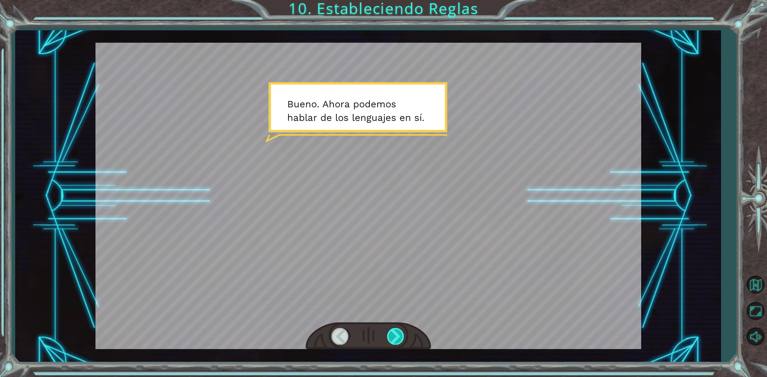
click at [395, 341] on div at bounding box center [396, 336] width 18 height 16
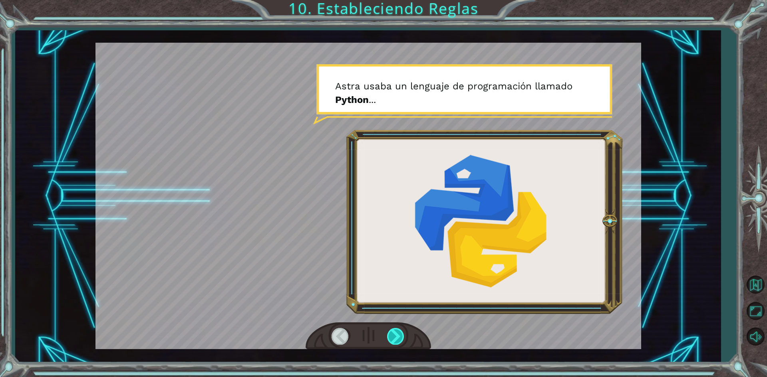
click at [401, 333] on div at bounding box center [396, 336] width 18 height 16
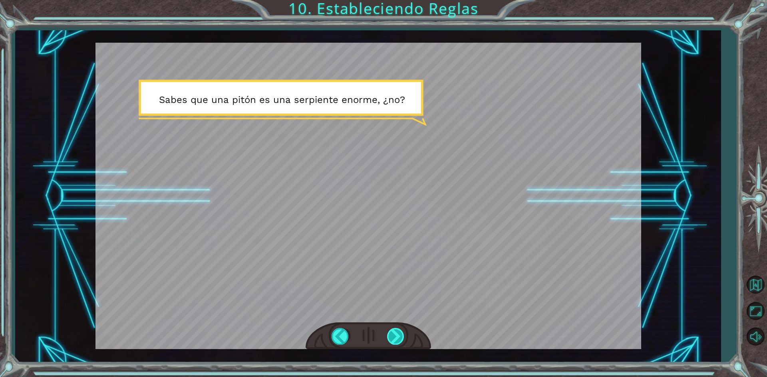
click at [401, 333] on div at bounding box center [396, 336] width 18 height 16
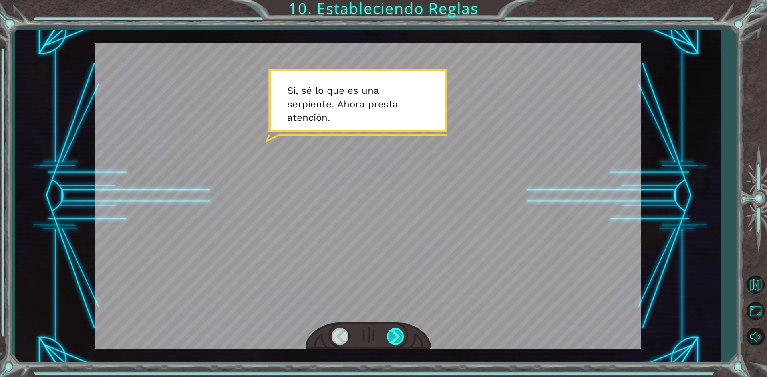
click at [399, 335] on div at bounding box center [396, 336] width 18 height 16
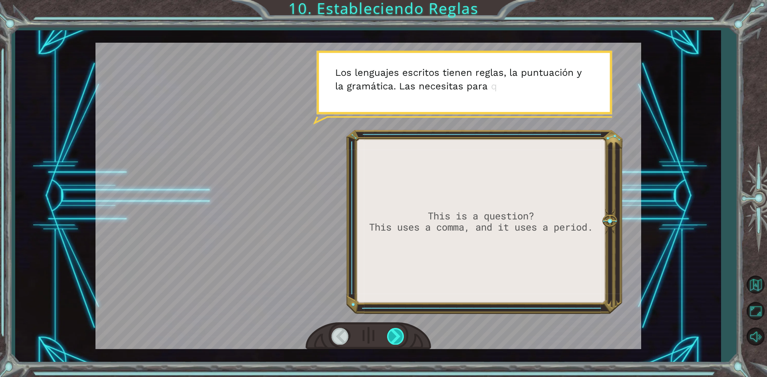
click at [399, 335] on div at bounding box center [396, 336] width 18 height 16
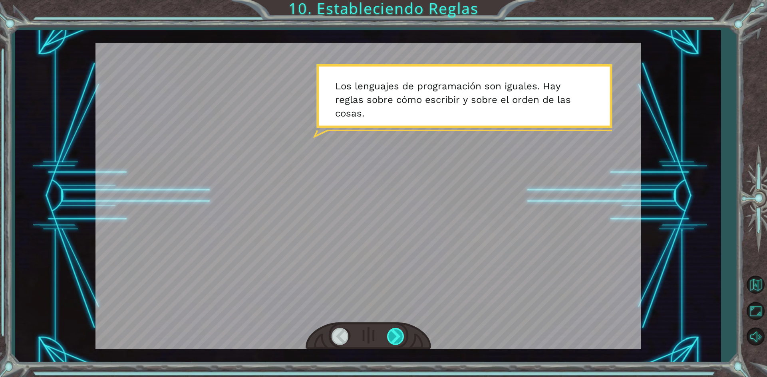
click at [399, 335] on div at bounding box center [396, 336] width 18 height 16
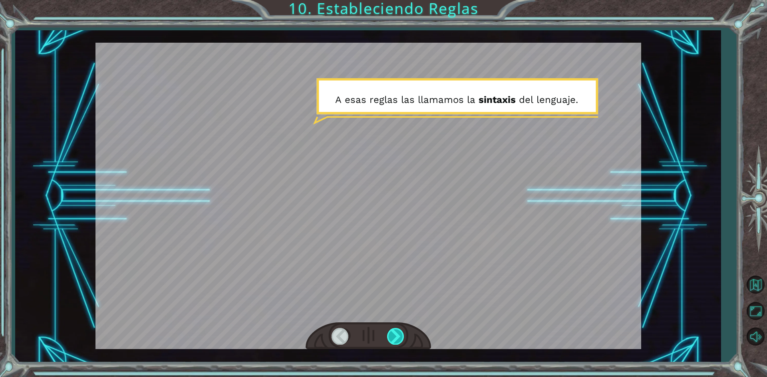
click at [397, 332] on div at bounding box center [396, 336] width 18 height 16
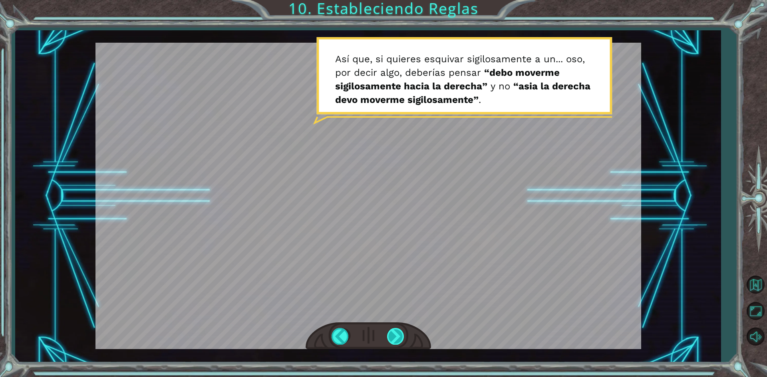
click at [397, 332] on div at bounding box center [396, 336] width 18 height 16
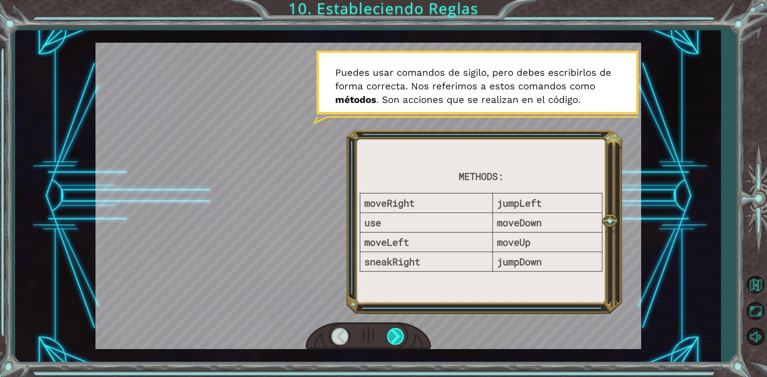
click at [397, 332] on div at bounding box center [396, 336] width 18 height 16
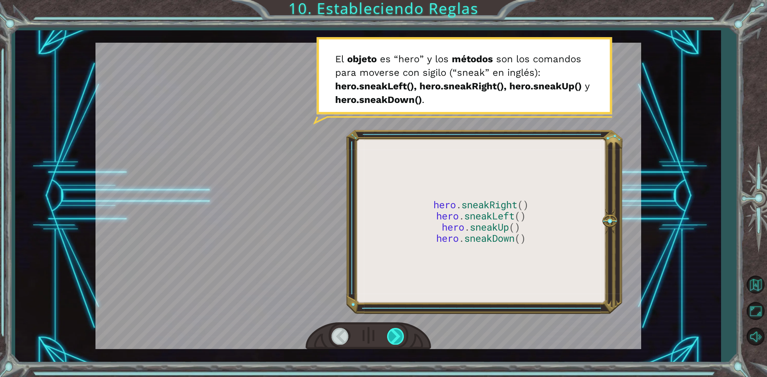
click at [397, 332] on div at bounding box center [396, 336] width 18 height 16
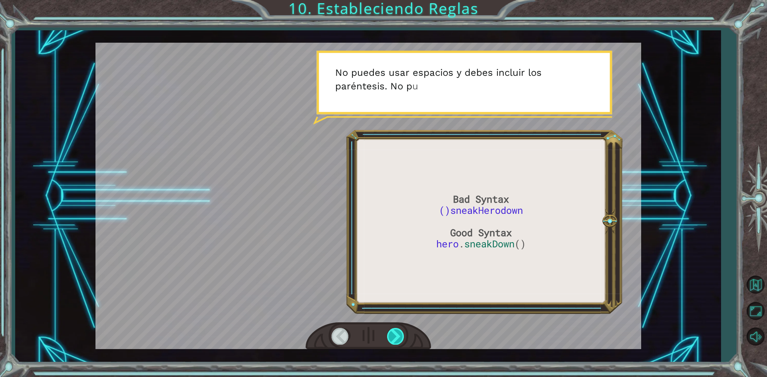
click at [397, 332] on div at bounding box center [396, 336] width 18 height 16
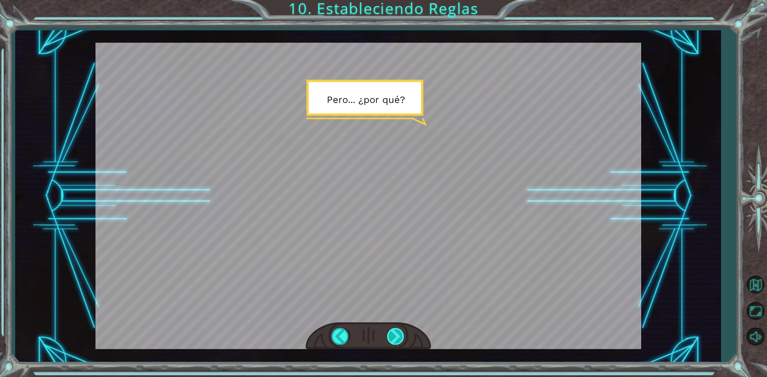
click at [397, 332] on div at bounding box center [396, 336] width 18 height 16
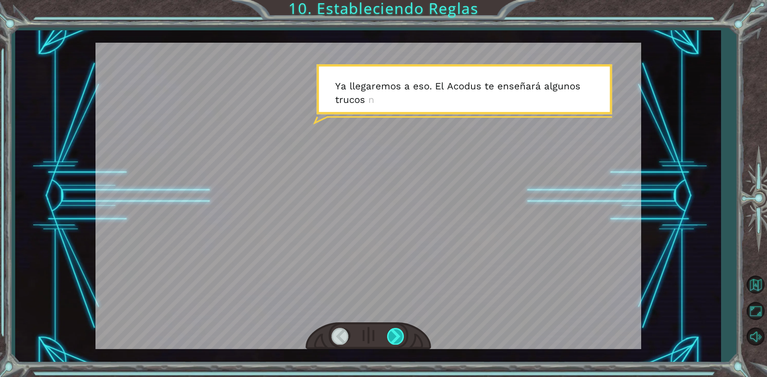
click at [397, 332] on div at bounding box center [396, 336] width 18 height 16
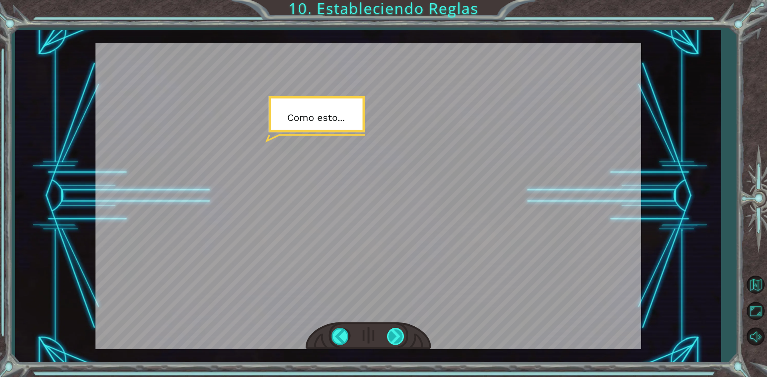
click at [397, 332] on div at bounding box center [396, 336] width 18 height 16
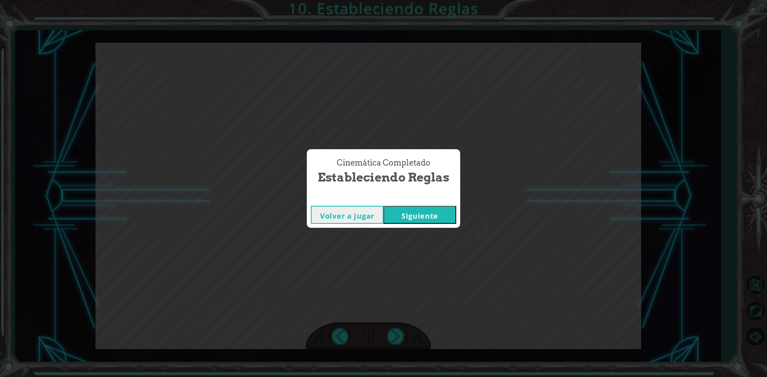
click at [435, 220] on button "Siguiente" at bounding box center [419, 215] width 73 height 18
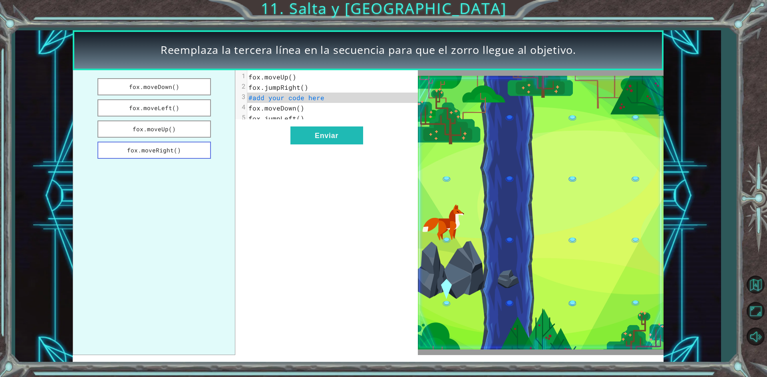
click at [169, 150] on button "fox.moveRight()" at bounding box center [153, 150] width 113 height 17
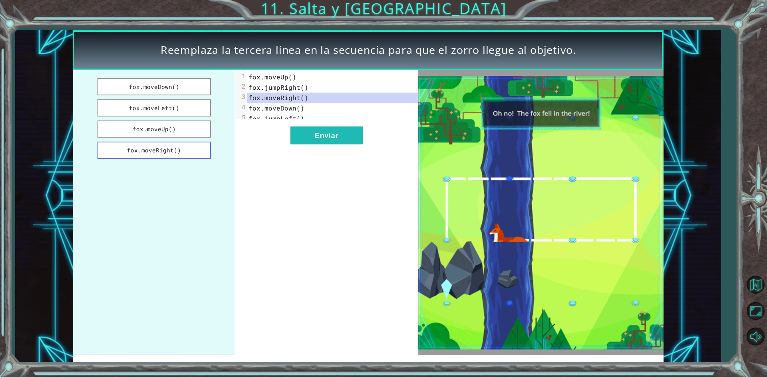
click at [169, 150] on button "fox.moveRight()" at bounding box center [153, 150] width 113 height 17
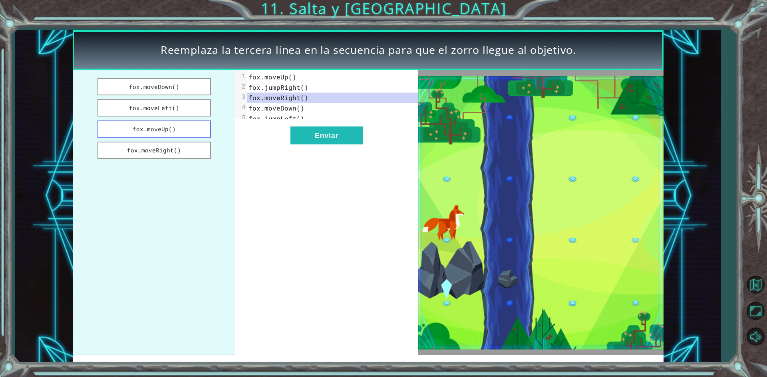
click at [170, 131] on button "fox.moveUp()" at bounding box center [153, 129] width 113 height 17
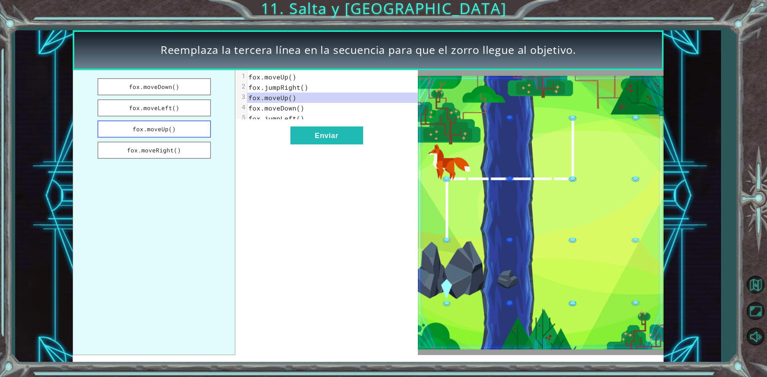
click at [170, 131] on button "fox.moveUp()" at bounding box center [153, 129] width 113 height 17
click at [182, 111] on button "fox.moveLeft()" at bounding box center [153, 107] width 113 height 17
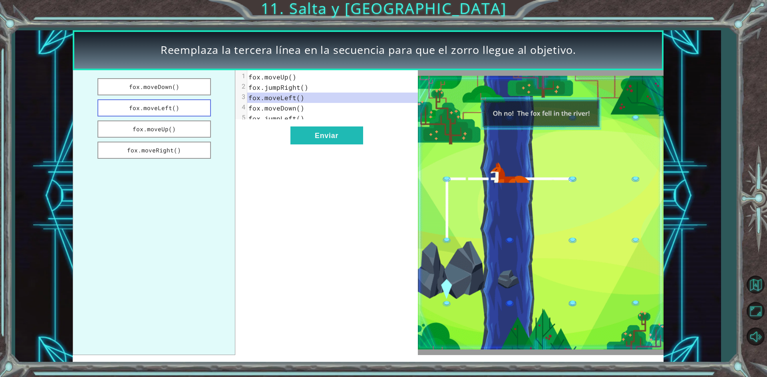
click at [182, 111] on button "fox.moveLeft()" at bounding box center [153, 107] width 113 height 17
click at [164, 90] on button "fox.moveDown()" at bounding box center [153, 86] width 113 height 17
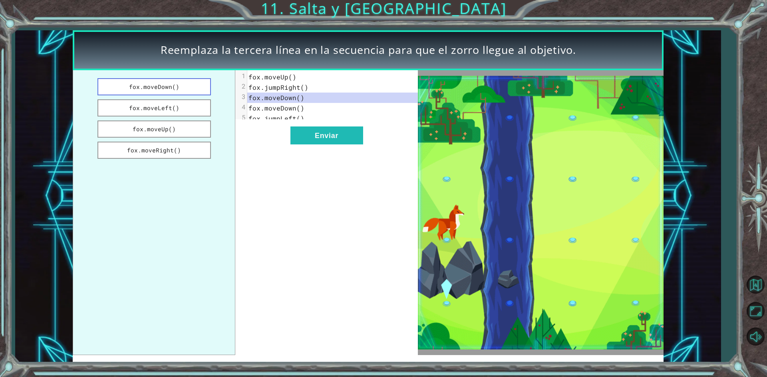
click at [162, 90] on button "fox.moveDown()" at bounding box center [153, 86] width 113 height 17
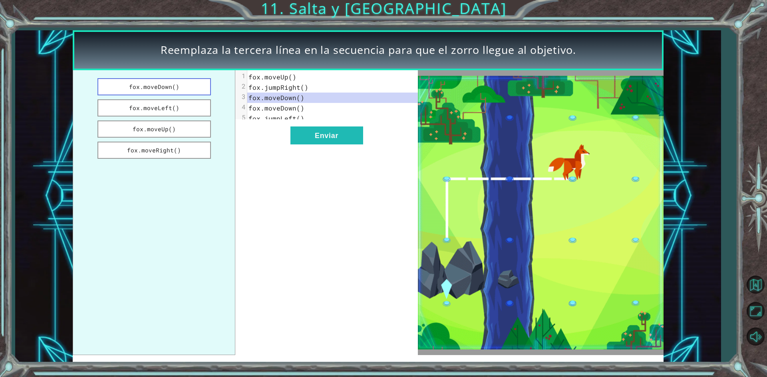
click at [162, 90] on button "fox.moveDown()" at bounding box center [153, 86] width 113 height 17
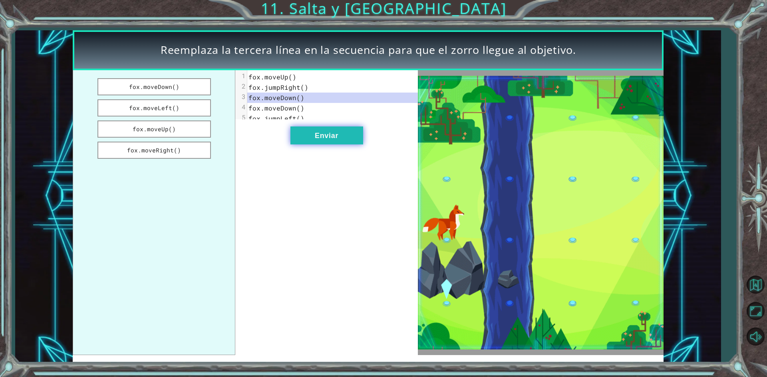
click at [333, 144] on button "Enviar" at bounding box center [326, 136] width 73 height 18
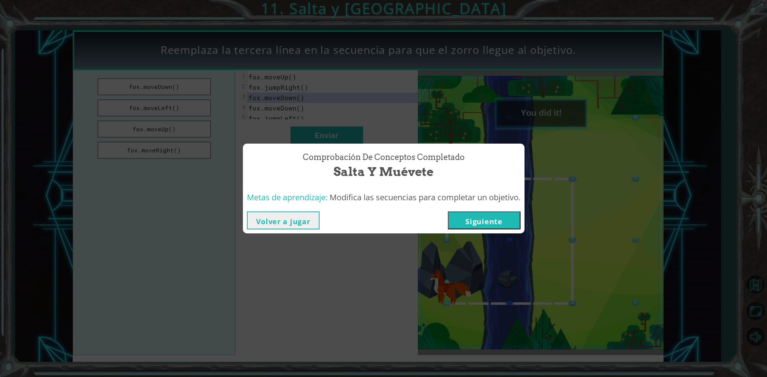
click at [473, 226] on button "Siguiente" at bounding box center [484, 221] width 73 height 18
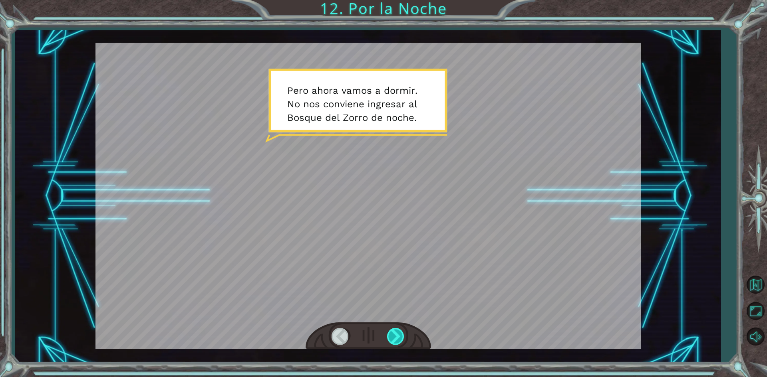
click at [389, 336] on div at bounding box center [396, 336] width 18 height 16
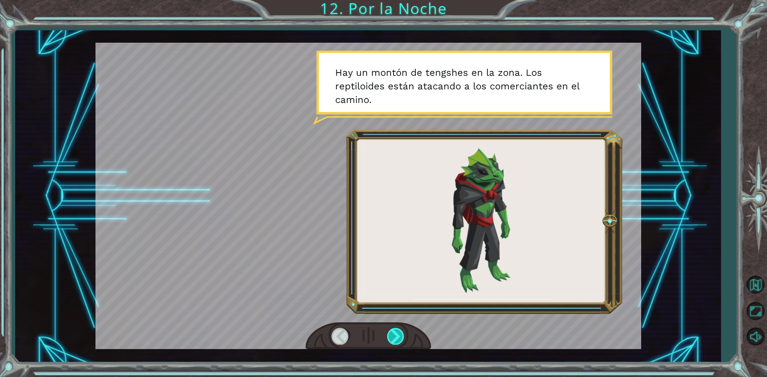
click at [397, 334] on div at bounding box center [396, 336] width 18 height 16
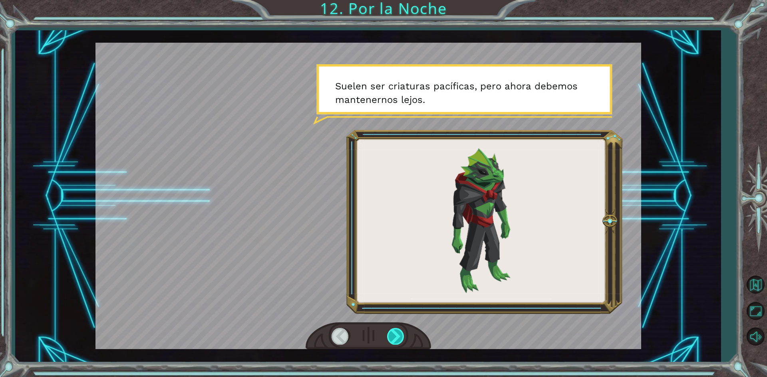
click at [397, 334] on div at bounding box center [396, 336] width 18 height 16
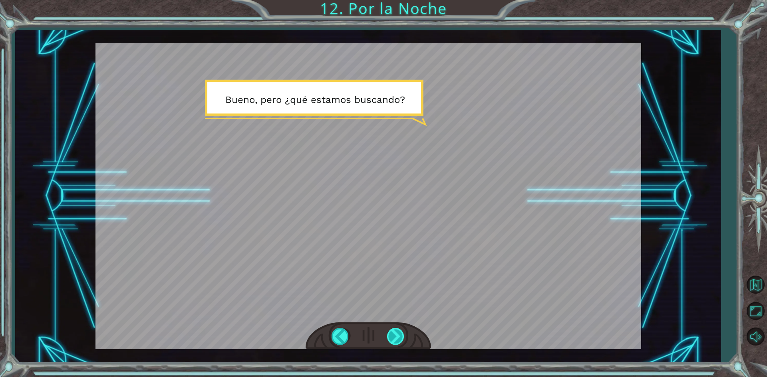
click at [397, 334] on div at bounding box center [396, 336] width 18 height 16
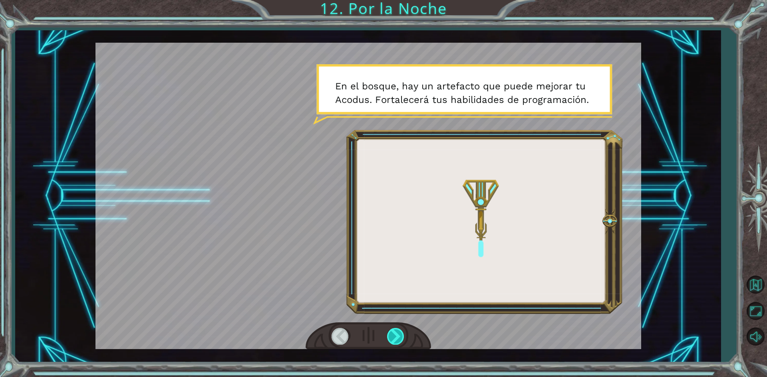
click at [401, 334] on div at bounding box center [396, 336] width 18 height 16
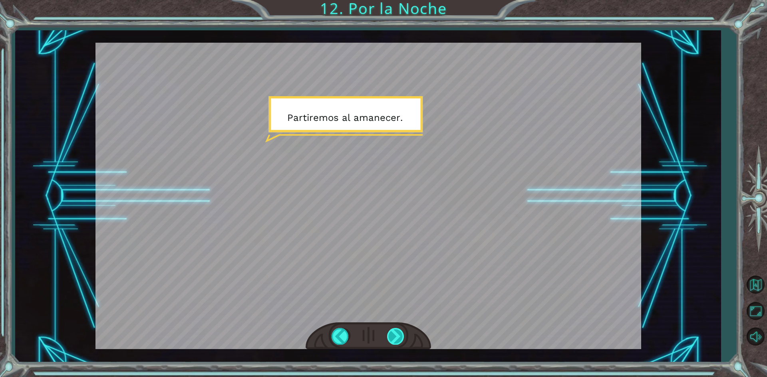
click at [401, 335] on div at bounding box center [396, 336] width 18 height 16
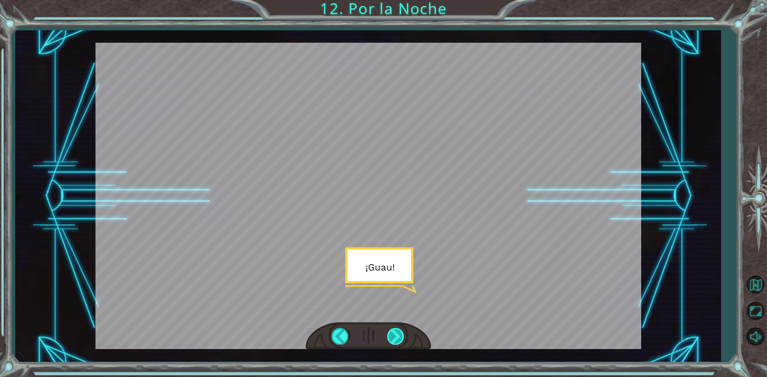
click at [398, 338] on div at bounding box center [396, 336] width 18 height 16
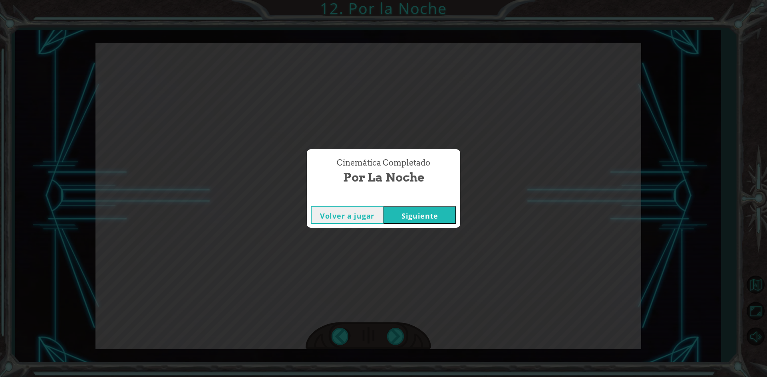
click at [423, 217] on button "Siguiente" at bounding box center [419, 215] width 73 height 18
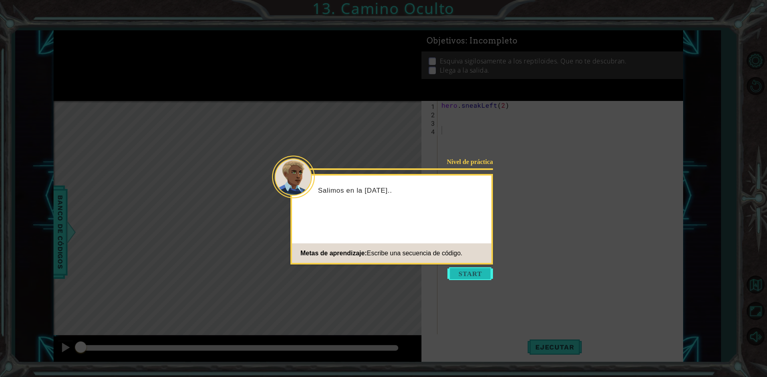
click at [466, 270] on button "Start" at bounding box center [470, 274] width 46 height 13
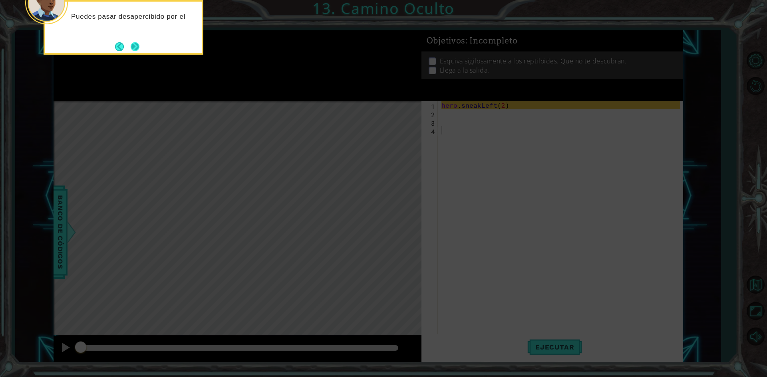
click at [135, 50] on button "Next" at bounding box center [134, 46] width 9 height 9
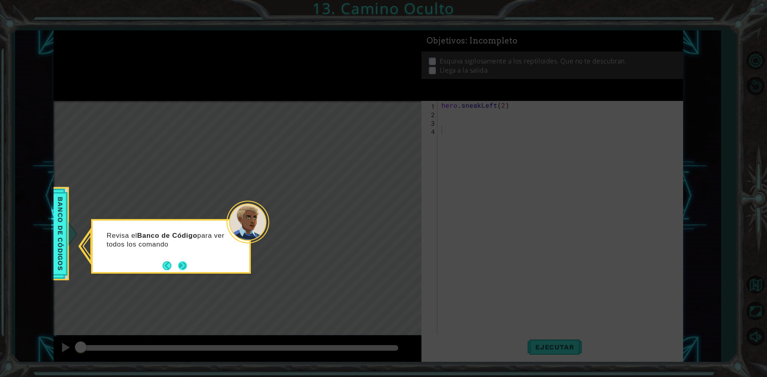
click at [185, 266] on button "Next" at bounding box center [182, 266] width 9 height 9
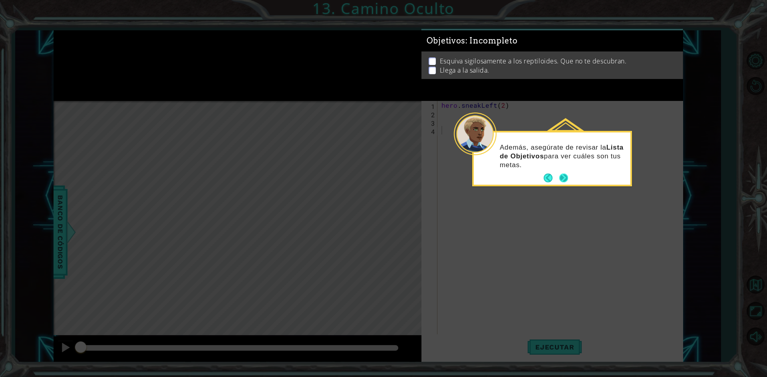
click at [567, 176] on button "Next" at bounding box center [563, 178] width 9 height 9
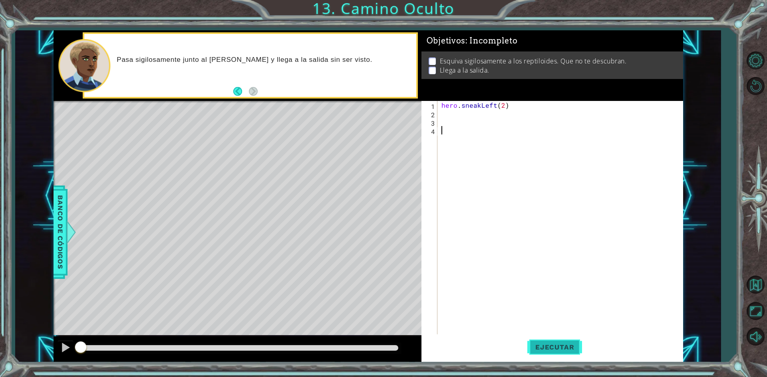
click at [549, 348] on span "Ejecutar" at bounding box center [554, 348] width 55 height 8
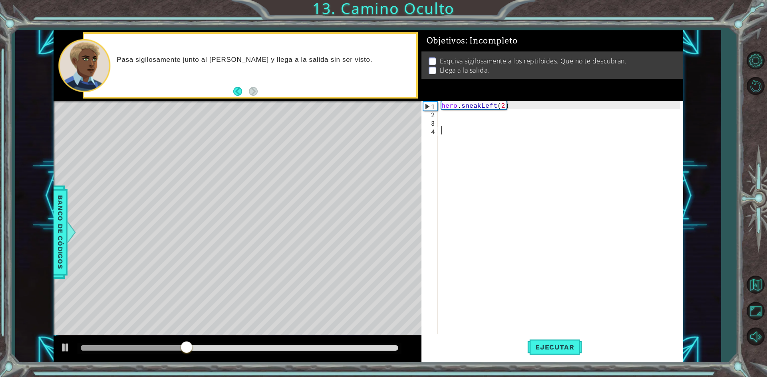
click at [442, 120] on div "hero . sneakLeft ( 2 )" at bounding box center [562, 227] width 244 height 252
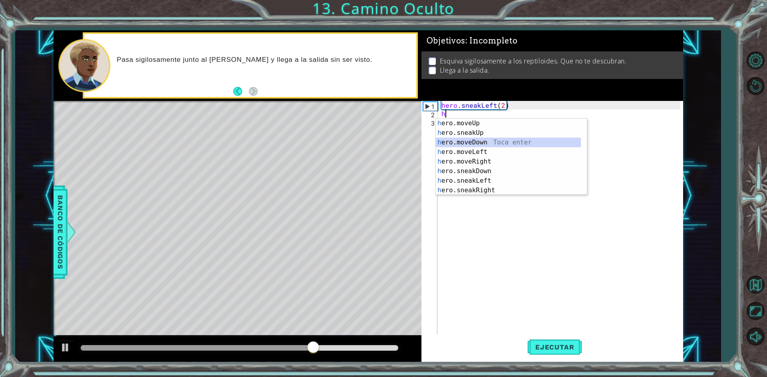
click at [467, 143] on div "h ero.moveUp Toca enter h ero.sneakUp Toca enter h ero.moveDown Toca enter h er…" at bounding box center [508, 167] width 145 height 96
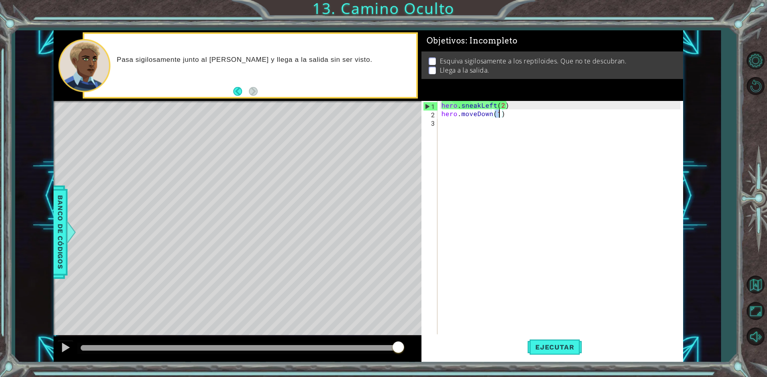
type textarea "hero.moveDown(2)"
click at [512, 116] on div "hero . sneakLeft ( 2 ) hero . moveDown ( 2 )" at bounding box center [562, 227] width 244 height 252
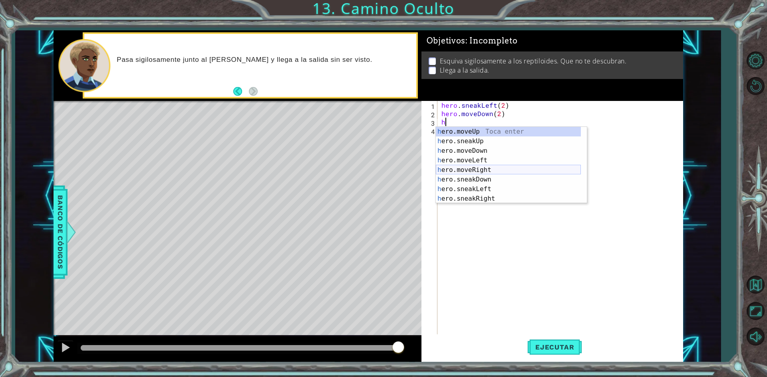
scroll to position [19, 0]
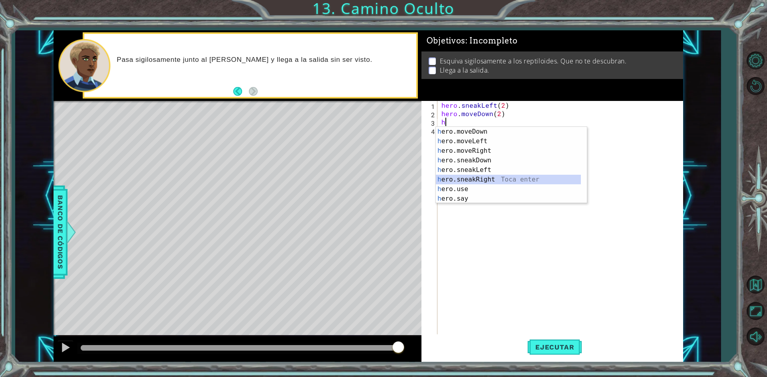
click at [481, 176] on div "h ero.moveDown Toca enter h ero.moveLeft Toca enter h ero.moveRight Toca enter …" at bounding box center [508, 175] width 145 height 96
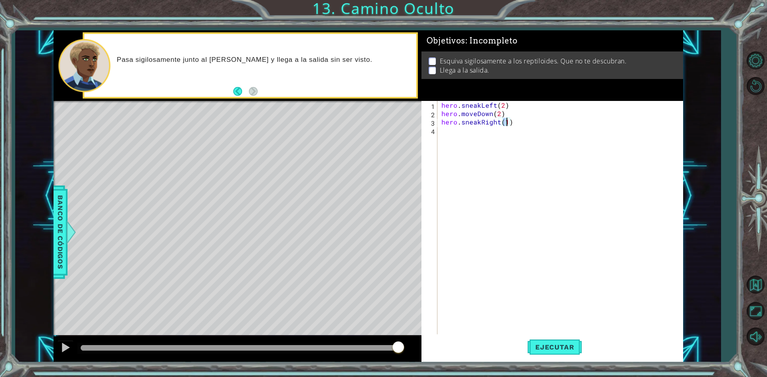
scroll to position [0, 4]
click at [562, 348] on span "Ejecutar" at bounding box center [554, 348] width 55 height 8
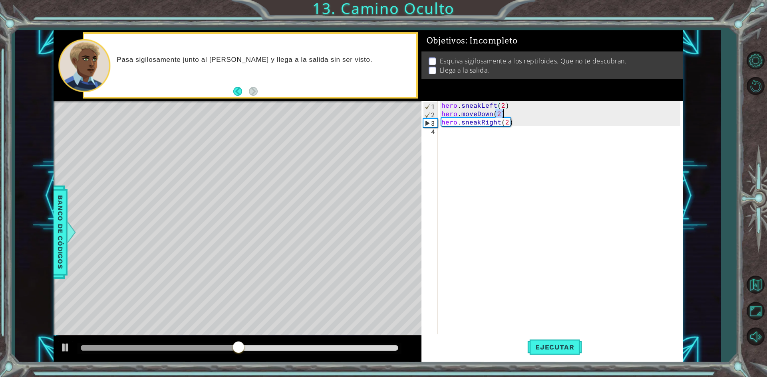
drag, startPoint x: 496, startPoint y: 110, endPoint x: 500, endPoint y: 115, distance: 6.5
click at [500, 114] on div "hero . sneakLeft ( 2 ) hero . moveDown ( 2 ) hero . sneakRight ( 2 )" at bounding box center [562, 227] width 244 height 252
type textarea "hero.moveDown(2)"
drag, startPoint x: 505, startPoint y: 116, endPoint x: 433, endPoint y: 115, distance: 72.3
click at [433, 115] on div "hero.moveDown(2) 1 2 3 4 hero . sneakLeft ( 2 ) hero . moveDown ( 2 ) hero . sn…" at bounding box center [550, 218] width 259 height 235
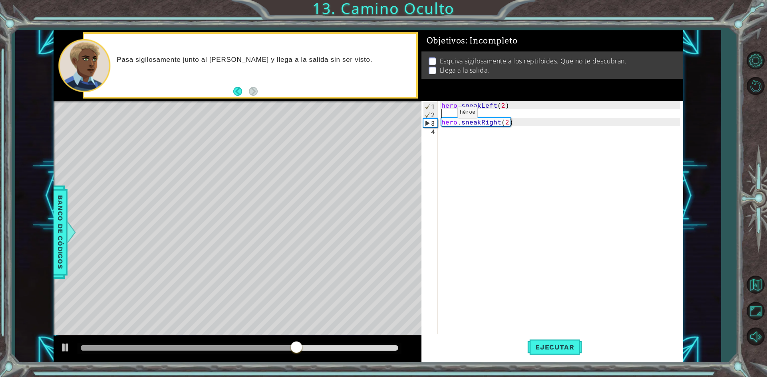
scroll to position [0, 0]
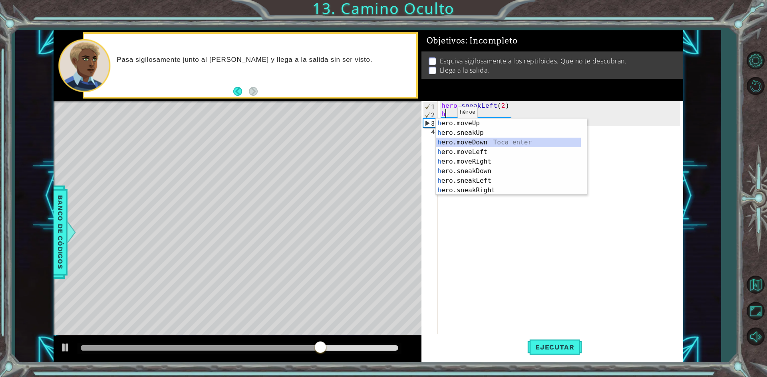
click at [467, 143] on div "h ero.moveUp Toca enter h ero.sneakUp Toca enter h ero.moveDown Toca enter h er…" at bounding box center [508, 167] width 145 height 96
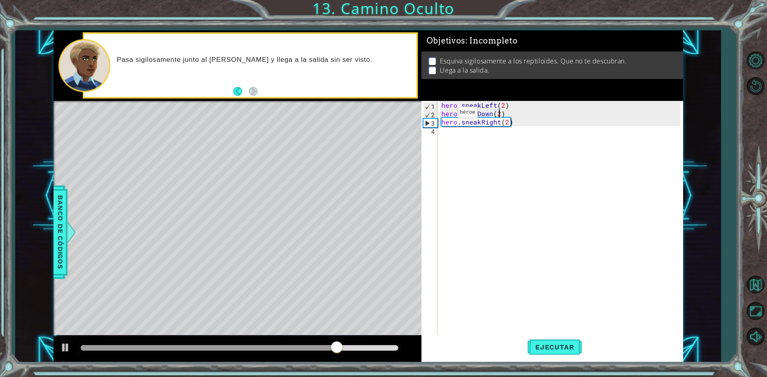
scroll to position [0, 3]
type textarea "hero.moveDown(2)"
click at [559, 344] on span "Ejecutar" at bounding box center [554, 348] width 55 height 8
drag, startPoint x: 508, startPoint y: 113, endPoint x: 439, endPoint y: 112, distance: 69.1
click at [439, 112] on div "hero.moveDown(2) 1 2 3 4 hero . sneakLeft ( 2 ) hero . moveDown ( 2 ) hero . sn…" at bounding box center [550, 218] width 259 height 235
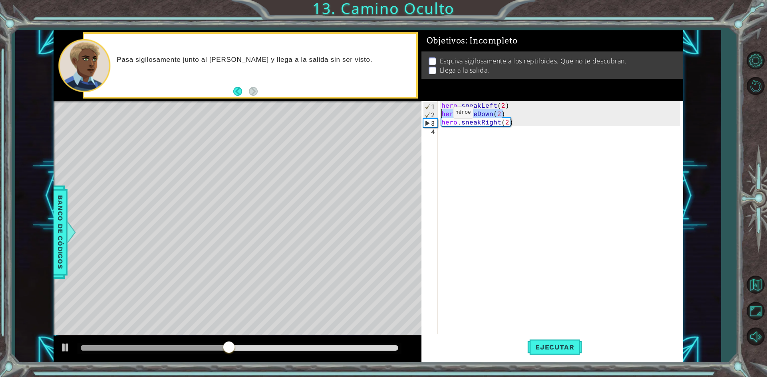
scroll to position [0, 0]
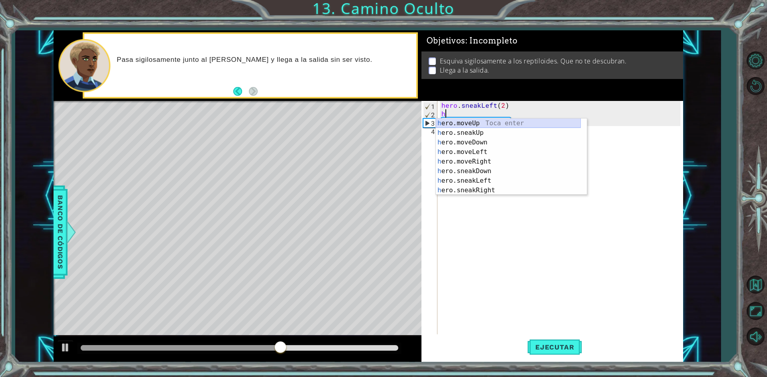
click at [456, 123] on div "h ero.moveUp Toca enter h ero.sneakUp Toca enter h ero.moveDown Toca enter h er…" at bounding box center [508, 167] width 145 height 96
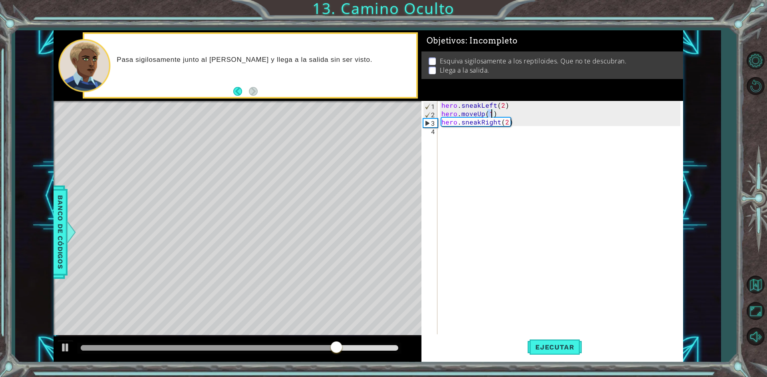
scroll to position [0, 3]
type textarea "hero.moveUp(2)"
click at [563, 342] on button "Ejecutar" at bounding box center [554, 348] width 55 height 26
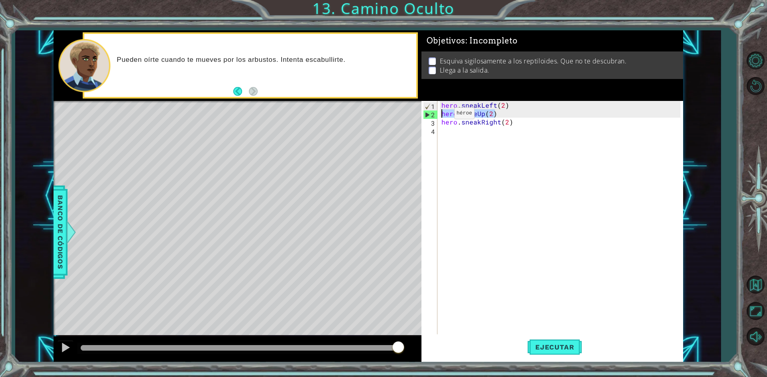
drag, startPoint x: 495, startPoint y: 111, endPoint x: 441, endPoint y: 115, distance: 54.9
click at [441, 115] on div "hero . sneakLeft ( 2 ) hero . moveUp ( 2 ) hero . sneakRight ( 2 )" at bounding box center [562, 227] width 244 height 252
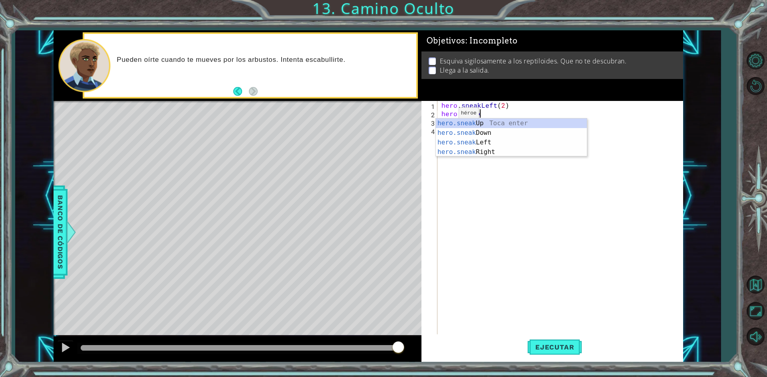
scroll to position [0, 2]
click at [453, 123] on div "hero.sneak Up Toca enter hero.sneak Down Toca enter hero.sneak Left Toca enter …" at bounding box center [511, 148] width 151 height 58
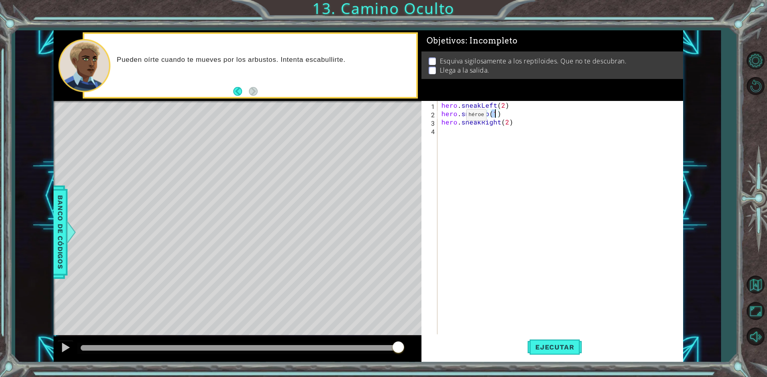
scroll to position [0, 3]
type textarea "hero.sneakUp(2)"
click at [557, 347] on span "Ejecutar" at bounding box center [554, 348] width 55 height 8
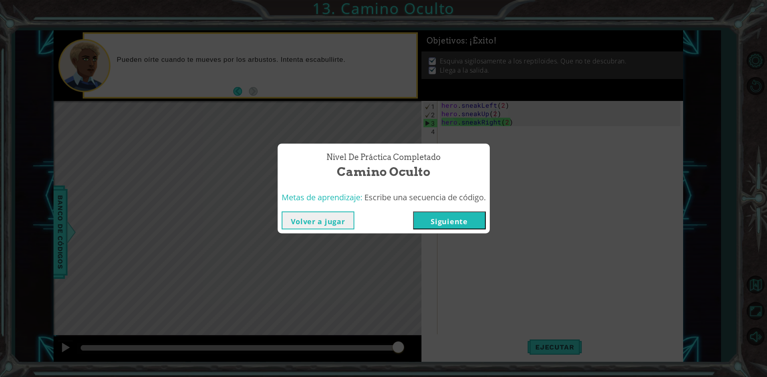
click at [473, 218] on button "Siguiente" at bounding box center [449, 221] width 73 height 18
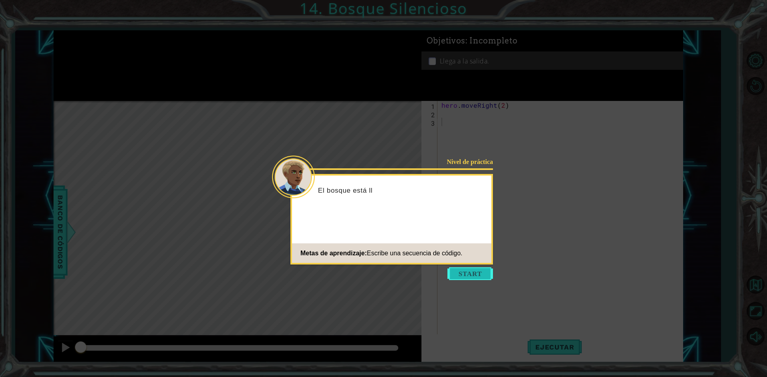
click at [483, 278] on button "Start" at bounding box center [470, 274] width 46 height 13
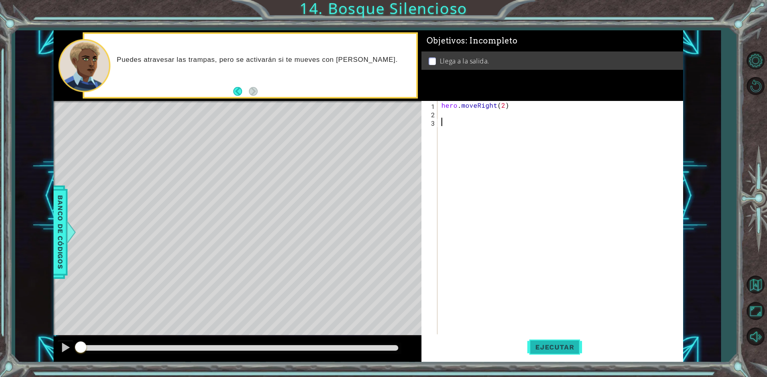
click at [540, 346] on span "Ejecutar" at bounding box center [554, 348] width 55 height 8
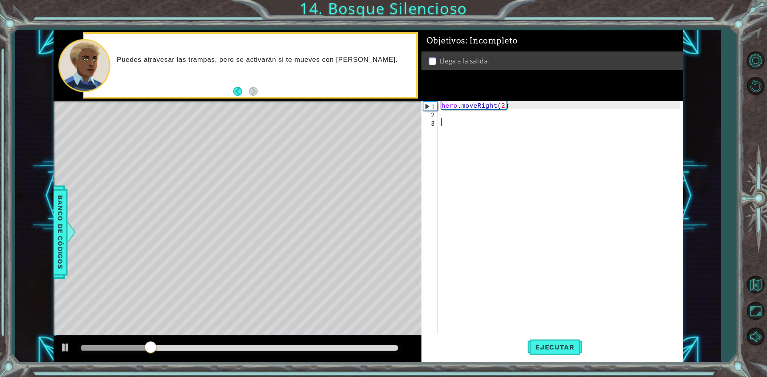
click at [444, 114] on div "hero . moveRight ( 2 )" at bounding box center [562, 227] width 244 height 252
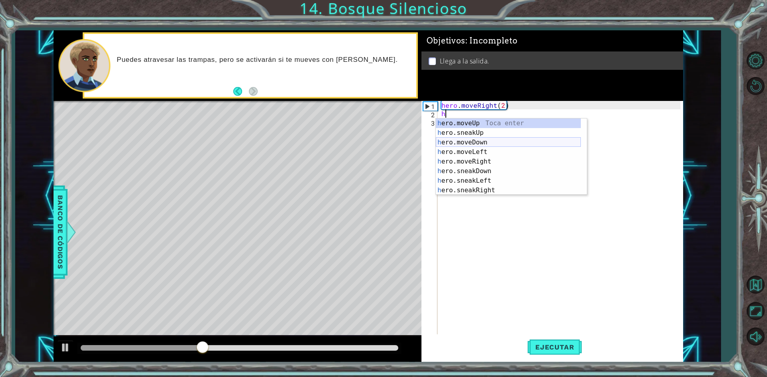
click at [464, 143] on div "h ero.moveUp Toca enter h ero.sneakUp Toca enter h ero.moveDown Toca enter h er…" at bounding box center [508, 167] width 145 height 96
type textarea "hero.moveDown(1)"
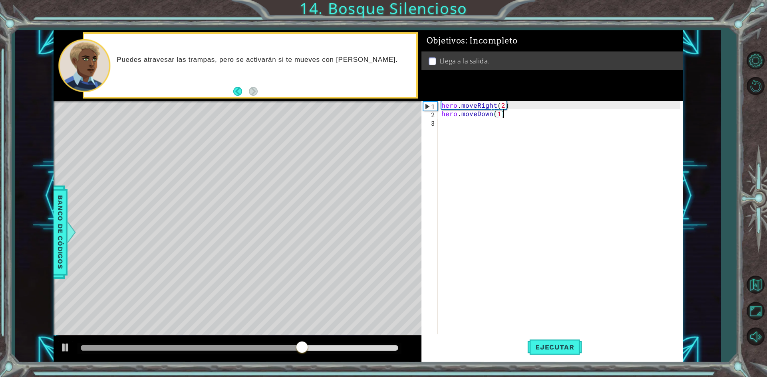
click at [506, 113] on div "hero . moveRight ( 2 ) hero . moveDown ( 1 )" at bounding box center [562, 227] width 244 height 252
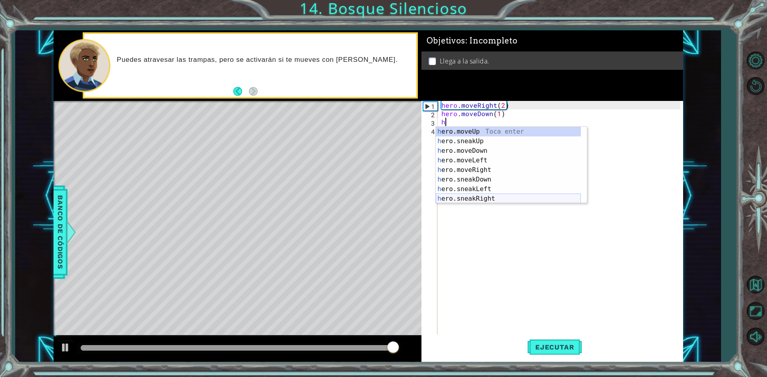
click at [489, 198] on div "h ero.moveUp Toca enter h ero.sneakUp Toca enter h ero.moveDown Toca enter h er…" at bounding box center [508, 175] width 145 height 96
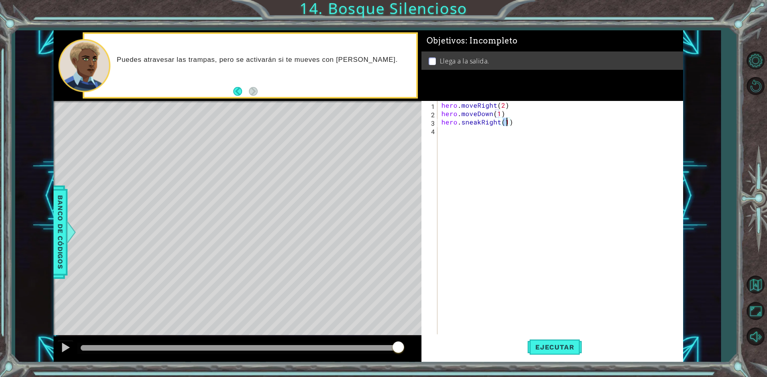
type textarea "hero.sneakRight(2)"
click at [457, 135] on div "hero . moveRight ( 2 ) hero . moveDown ( 1 ) hero . sneakRight ( 2 )" at bounding box center [562, 227] width 244 height 252
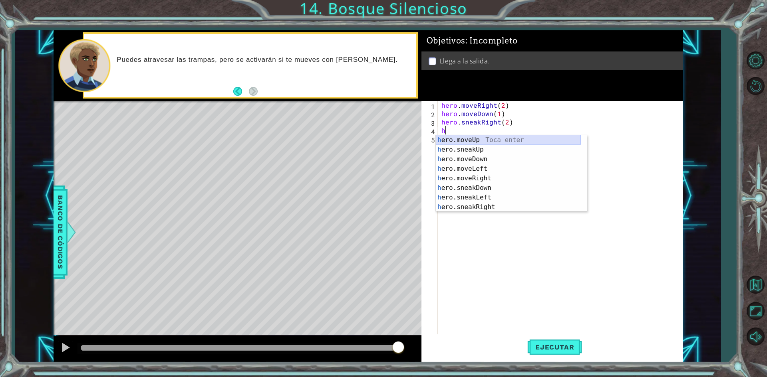
click at [467, 138] on div "h ero.moveUp Toca enter h ero.sneakUp Toca enter h ero.moveDown Toca enter h er…" at bounding box center [508, 183] width 145 height 96
type textarea "hero.moveUp(1)"
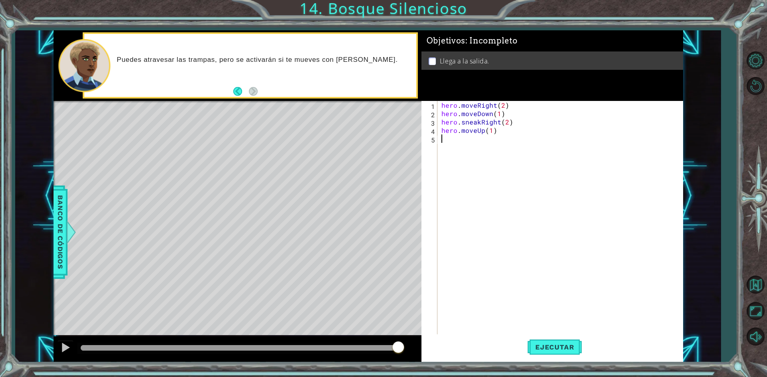
click at [471, 139] on div "hero . moveRight ( 2 ) hero . moveDown ( 1 ) hero . sneakRight ( 2 ) hero . mov…" at bounding box center [562, 227] width 244 height 252
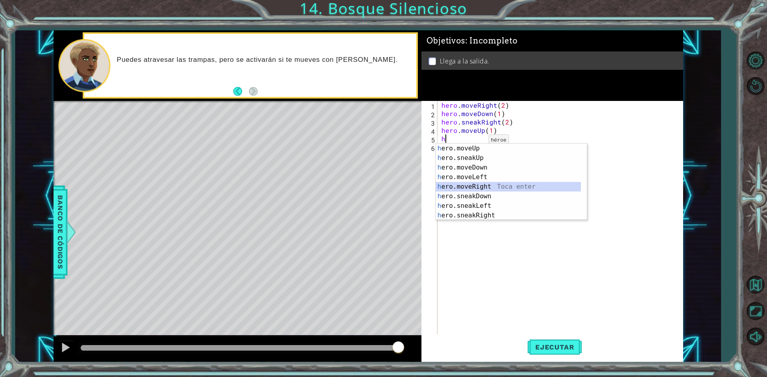
click at [477, 183] on div "h ero.moveUp Toca enter h ero.sneakUp Toca enter h ero.moveDown Toca enter h er…" at bounding box center [508, 192] width 145 height 96
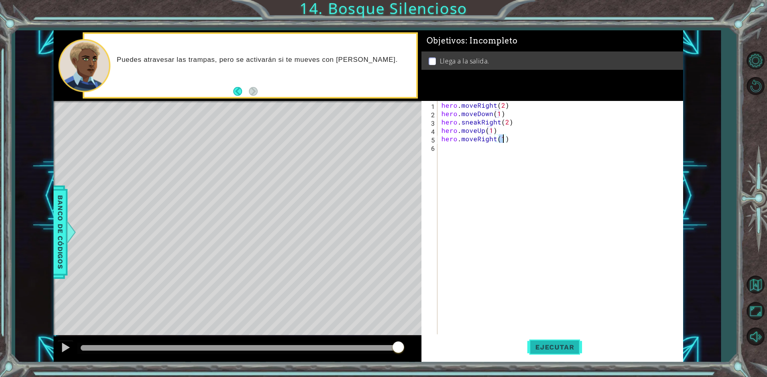
type textarea "hero.moveRight(1)"
click at [538, 348] on span "Ejecutar" at bounding box center [554, 348] width 55 height 8
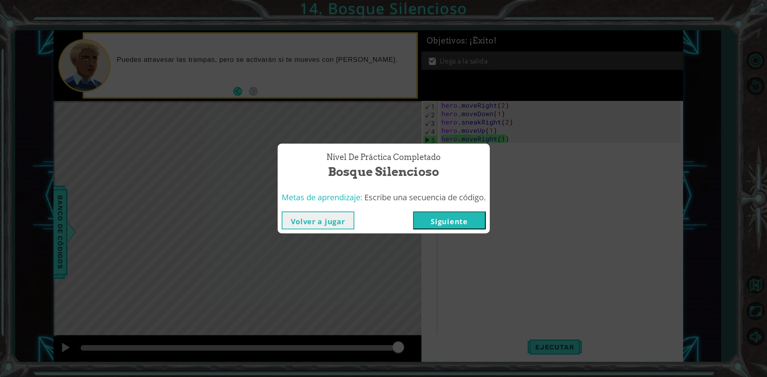
click at [472, 220] on button "Siguiente" at bounding box center [449, 221] width 73 height 18
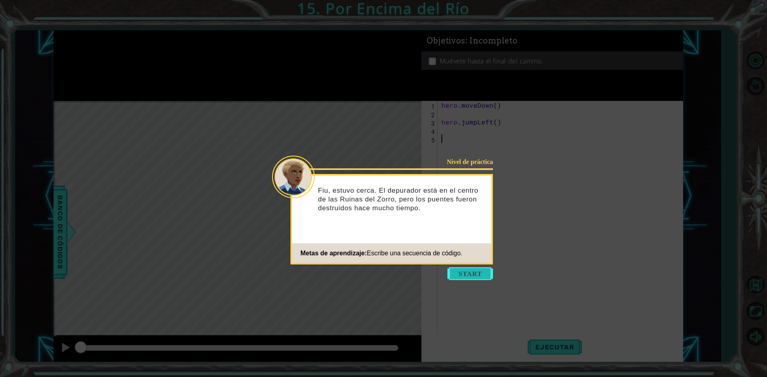
click at [468, 276] on button "Start" at bounding box center [470, 274] width 46 height 13
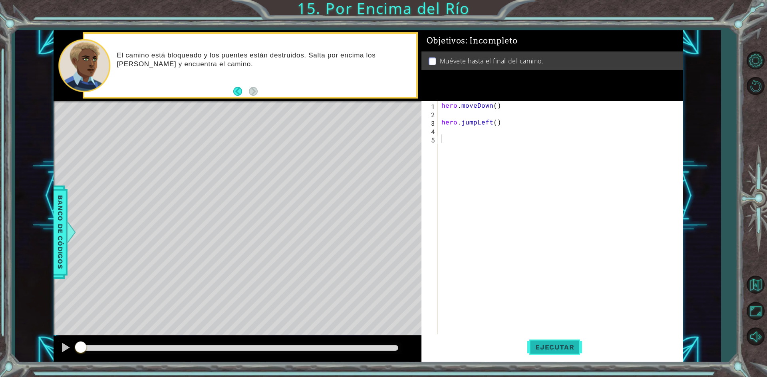
click at [553, 351] on span "Ejecutar" at bounding box center [554, 348] width 55 height 8
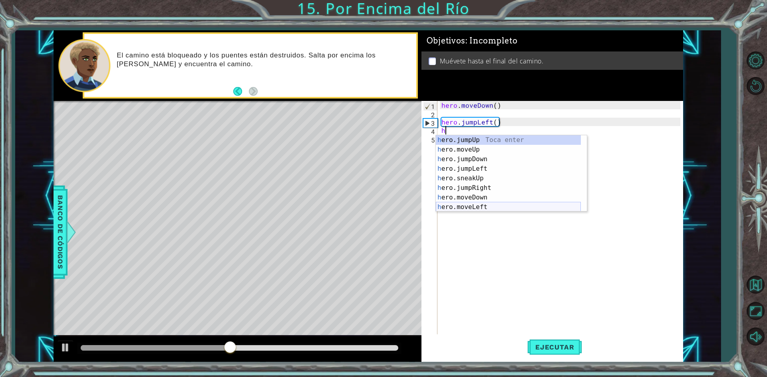
click at [460, 207] on div "h ero.jumpUp Toca enter h ero.moveUp Toca enter h ero.jumpDown Toca enter h ero…" at bounding box center [508, 183] width 145 height 96
type textarea "hero.moveLeft(1)"
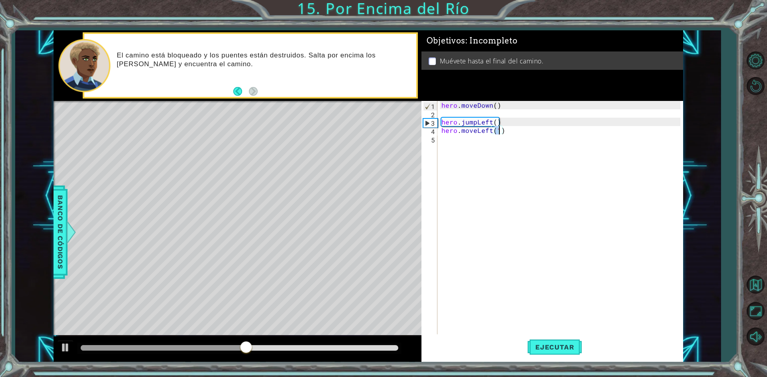
click at [503, 130] on div "hero . moveDown ( ) hero . jumpLeft ( ) hero . moveLeft ( 1 )" at bounding box center [562, 227] width 244 height 252
type textarea "h"
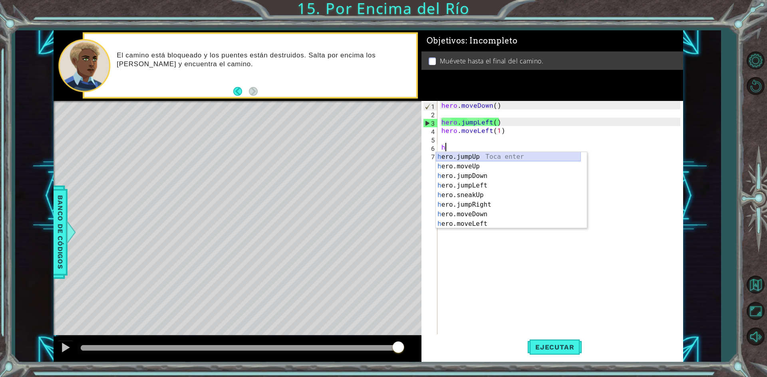
click at [496, 157] on div "h ero.jumpUp Toca enter h ero.moveUp Toca enter h ero.jumpDown Toca enter h ero…" at bounding box center [508, 200] width 145 height 96
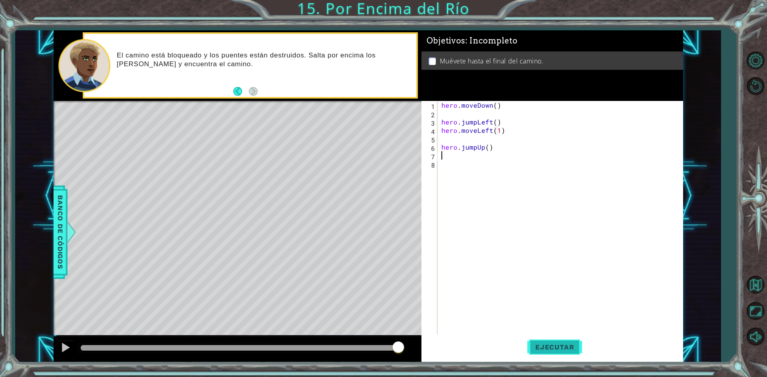
click at [576, 347] on span "Ejecutar" at bounding box center [554, 348] width 55 height 8
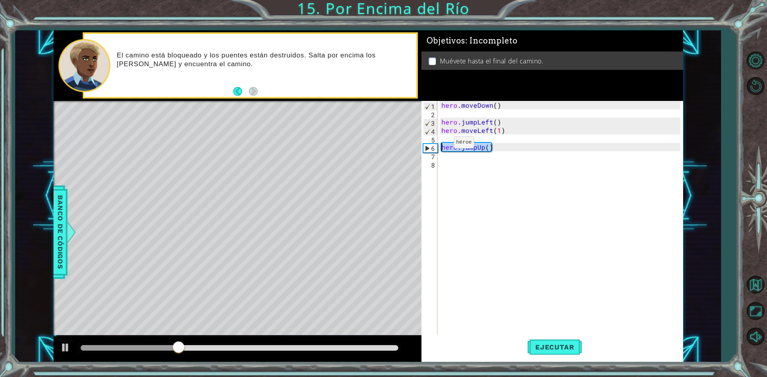
drag, startPoint x: 485, startPoint y: 147, endPoint x: 425, endPoint y: 145, distance: 60.3
click at [425, 145] on div "1 2 3 4 5 6 7 8 hero . moveDown ( ) hero . jumpLeft ( ) hero . moveLeft ( 1 ) h…" at bounding box center [550, 218] width 259 height 235
type textarea "hero.jumpUp()"
type textarea "h"
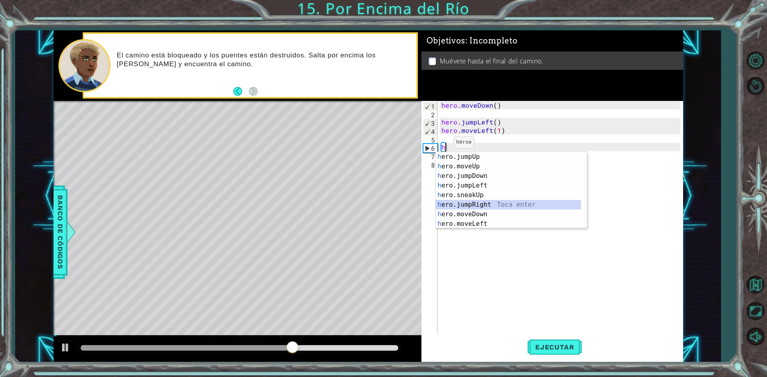
click at [486, 205] on div "h ero.jumpUp Toca enter h ero.moveUp Toca enter h ero.jumpDown Toca enter h ero…" at bounding box center [508, 200] width 145 height 96
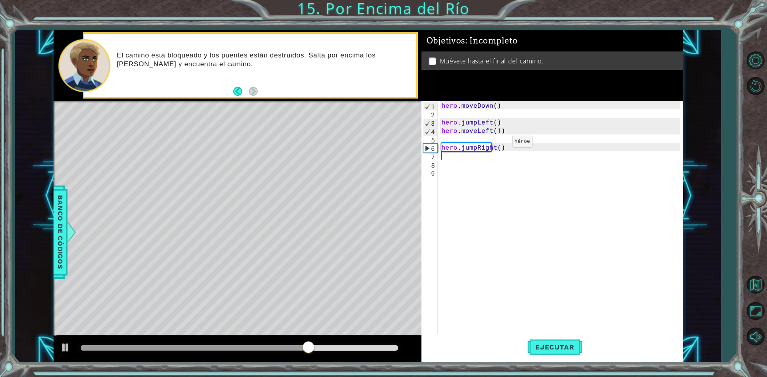
click at [498, 144] on div "hero . moveDown ( ) hero . jumpLeft ( ) hero . moveLeft ( 1 ) hero . jumpRight …" at bounding box center [562, 227] width 244 height 252
click at [567, 346] on span "Ejecutar" at bounding box center [554, 348] width 55 height 8
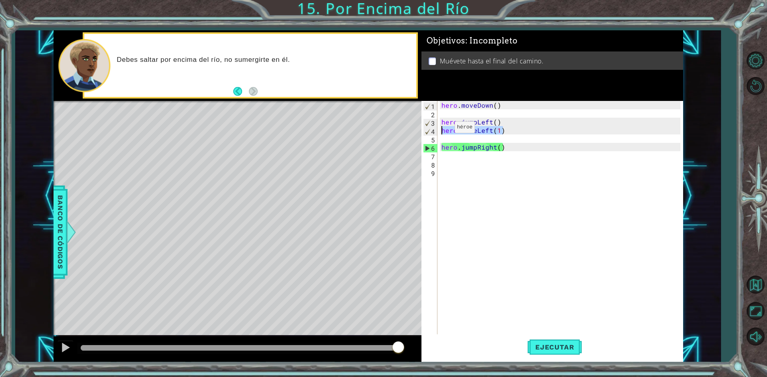
drag, startPoint x: 504, startPoint y: 127, endPoint x: 441, endPoint y: 129, distance: 63.1
click at [441, 129] on div "hero . moveDown ( ) hero . jumpLeft ( ) hero . moveLeft ( 1 ) hero . jumpRight …" at bounding box center [562, 227] width 244 height 252
type textarea "hero.moveLeft(1)"
click at [565, 349] on span "Ejecutar" at bounding box center [554, 348] width 55 height 8
click at [562, 343] on button "Ejecutar" at bounding box center [554, 348] width 55 height 26
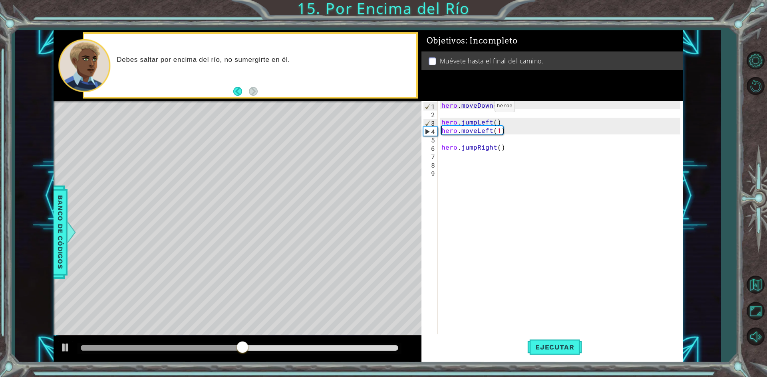
click at [449, 75] on div "Objetivos : Incompleto Muévete hasta el final del camino." at bounding box center [552, 65] width 262 height 71
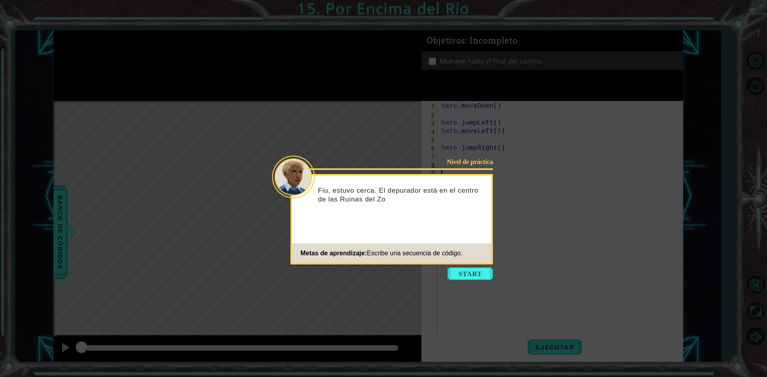
click at [463, 264] on div "Nivel de práctica Fiu, estuvo cerca. El depurador está en el centro de las Ruin…" at bounding box center [391, 219] width 203 height 91
click at [463, 273] on button "Start" at bounding box center [470, 274] width 46 height 13
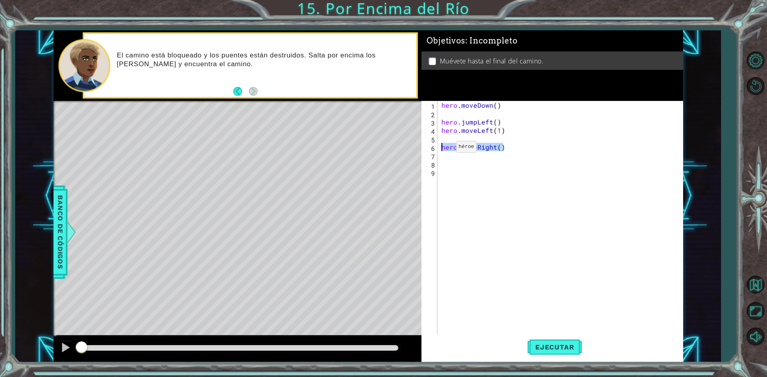
drag, startPoint x: 509, startPoint y: 147, endPoint x: 441, endPoint y: 149, distance: 68.0
click at [442, 149] on div "hero . moveDown ( ) hero . jumpLeft ( ) hero . moveLeft ( 1 ) hero . jumpRight …" at bounding box center [562, 227] width 244 height 252
type textarea "hero.jumpRight()"
type textarea "h"
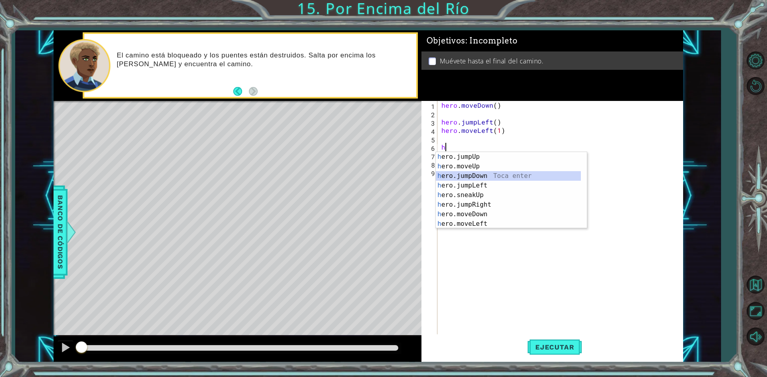
click at [459, 177] on div "h ero.jumpUp Toca enter h ero.moveUp Toca enter h ero.jumpDown Toca enter h ero…" at bounding box center [508, 200] width 145 height 96
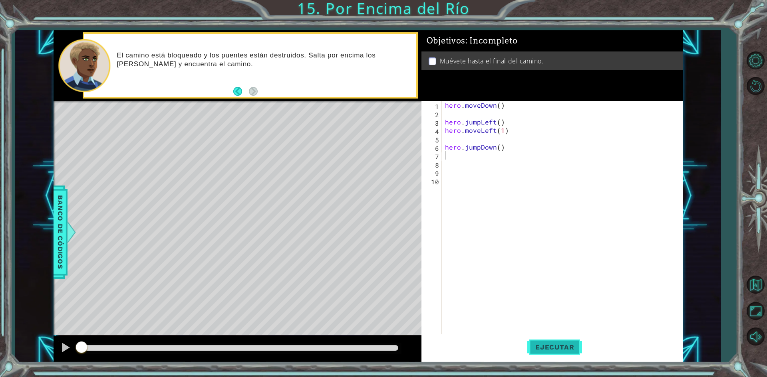
click at [560, 339] on button "Ejecutar" at bounding box center [554, 348] width 55 height 26
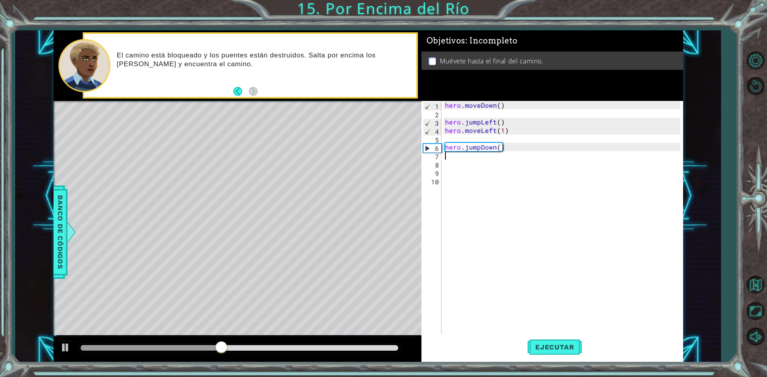
type textarea "h"
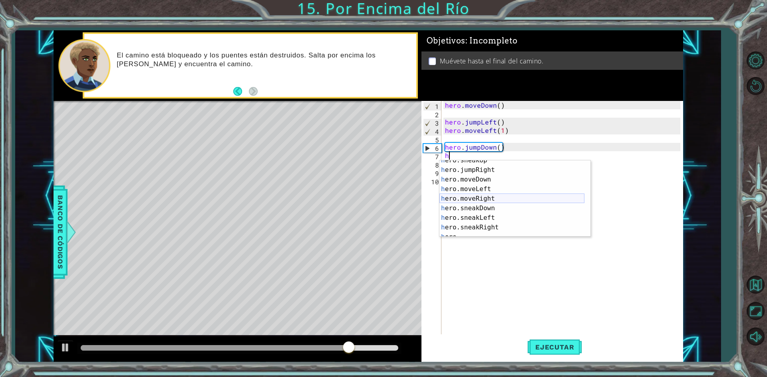
scroll to position [19, 0]
click at [467, 196] on div "h ero.jumpDown Toca enter h ero.jumpLeft Toca enter h ero.sneakUp Toca enter h …" at bounding box center [511, 209] width 145 height 96
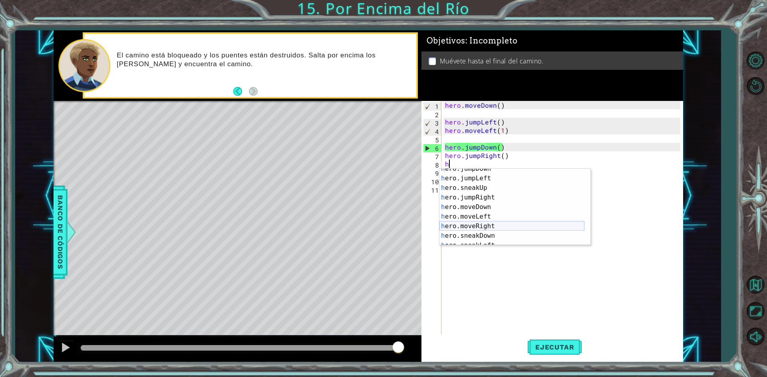
scroll to position [48, 0]
click at [466, 202] on div "h ero.jumpRight Toca enter h ero.moveDown Toca enter h ero.moveLeft Toca enter …" at bounding box center [511, 217] width 145 height 96
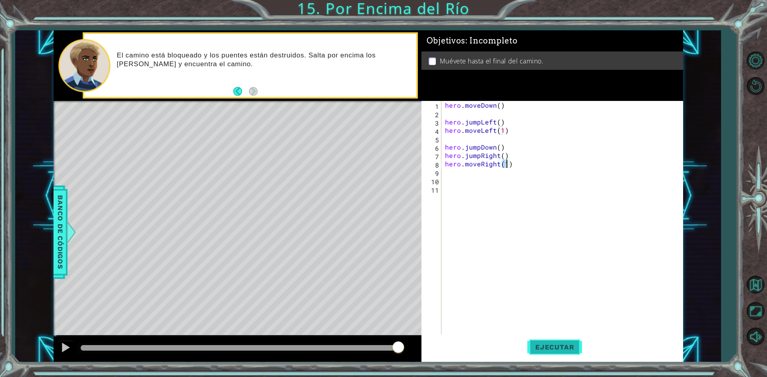
type textarea "hero.moveRight(1)"
click at [552, 350] on span "Ejecutar" at bounding box center [554, 348] width 55 height 8
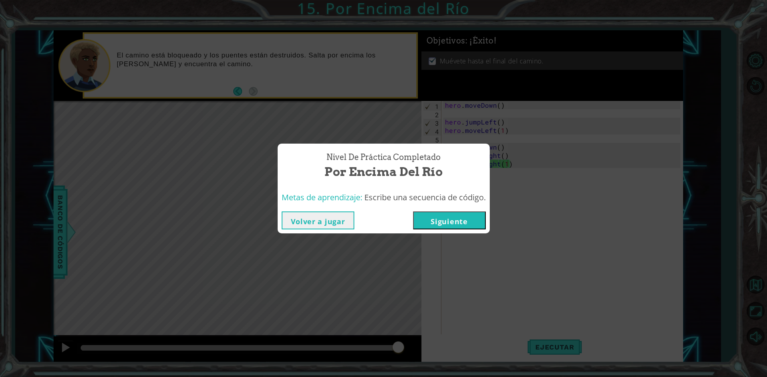
click at [464, 224] on button "Siguiente" at bounding box center [449, 221] width 73 height 18
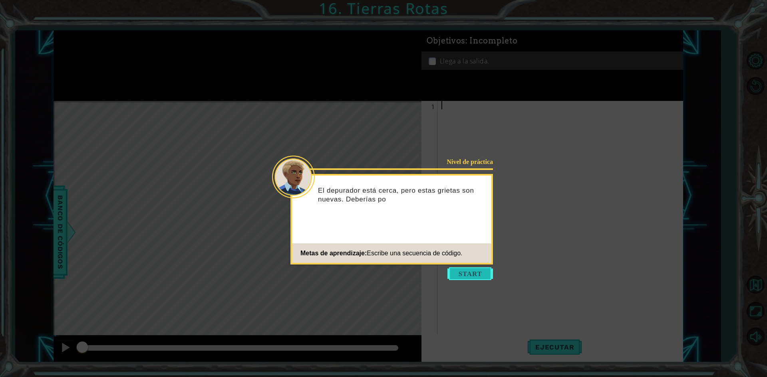
click at [477, 271] on button "Start" at bounding box center [470, 274] width 46 height 13
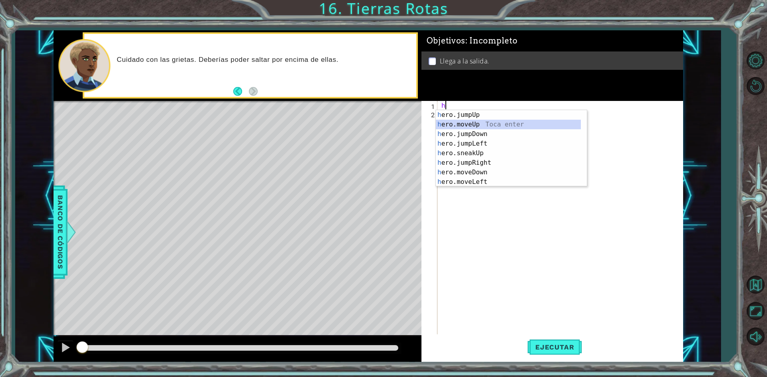
click at [481, 128] on div "h ero.jumpUp Toca enter h ero.moveUp Toca enter h ero.jumpDown Toca enter h ero…" at bounding box center [508, 158] width 145 height 96
type textarea "hero.moveUp(1)"
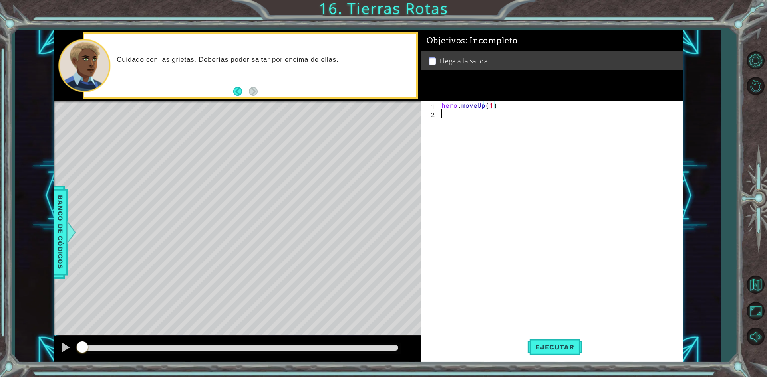
click at [481, 136] on div "hero . moveUp ( 1 )" at bounding box center [562, 227] width 244 height 252
click at [421, 108] on div "1 ההההההההההההההההההההההההההההההההההההההההההההההההההההההההההההההההההההההההההההה…" at bounding box center [369, 196] width 630 height 332
type textarea "hero.moveUp(1)"
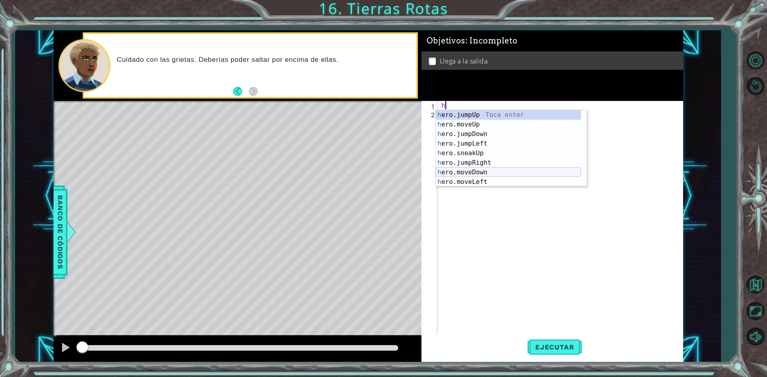
scroll to position [24, 0]
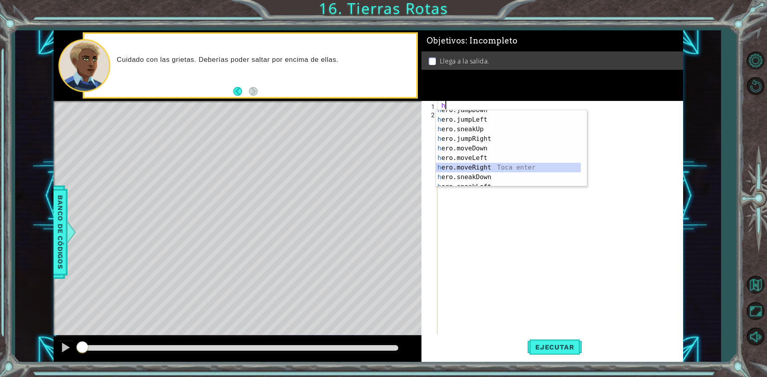
click at [477, 171] on div "h ero.jumpDown Toca enter h ero.jumpLeft Toca enter h ero.sneakUp Toca enter h …" at bounding box center [508, 153] width 145 height 96
type textarea "hero.moveRight(1)"
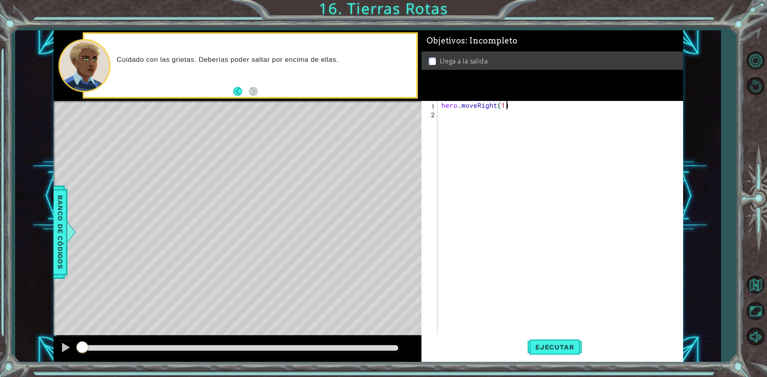
click at [523, 103] on div "hero . moveRight ( 1 )" at bounding box center [562, 227] width 244 height 252
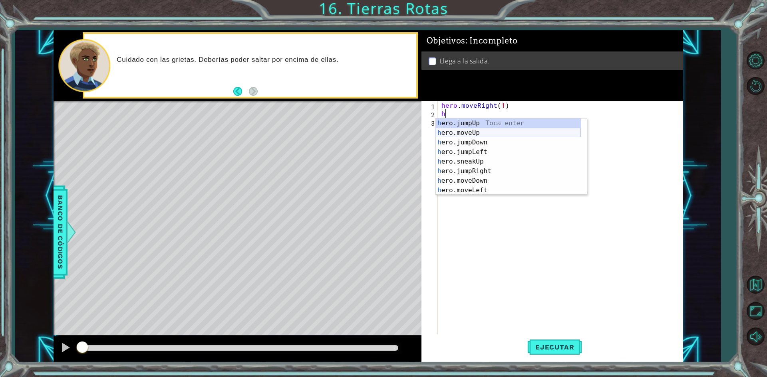
click at [485, 135] on div "h ero.jumpUp Toca enter h ero.moveUp Toca enter h ero.jumpDown Toca enter h ero…" at bounding box center [508, 167] width 145 height 96
type textarea "hero.moveUp(1)"
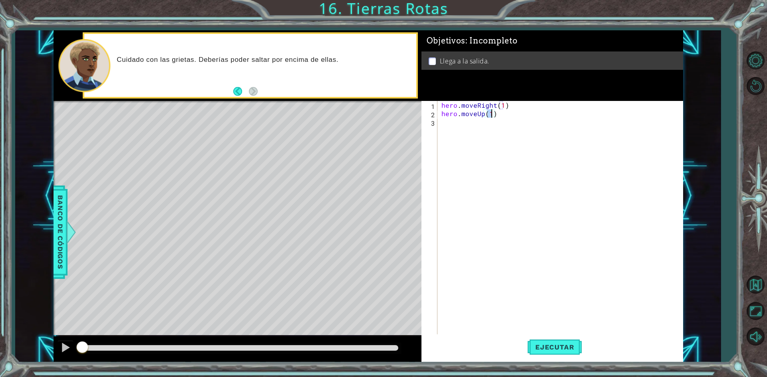
click at [485, 135] on div "hero . moveRight ( 1 ) hero . moveUp ( 1 )" at bounding box center [562, 227] width 244 height 252
click at [551, 350] on span "Ejecutar" at bounding box center [554, 348] width 55 height 8
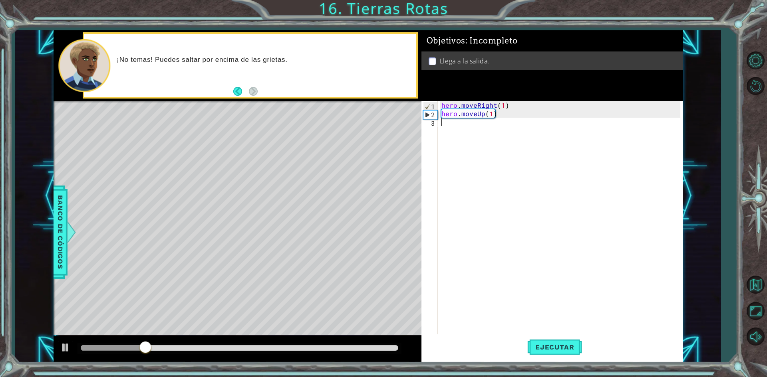
click at [443, 129] on div "hero . moveRight ( 1 ) hero . moveUp ( 1 )" at bounding box center [562, 227] width 244 height 252
type textarea "h"
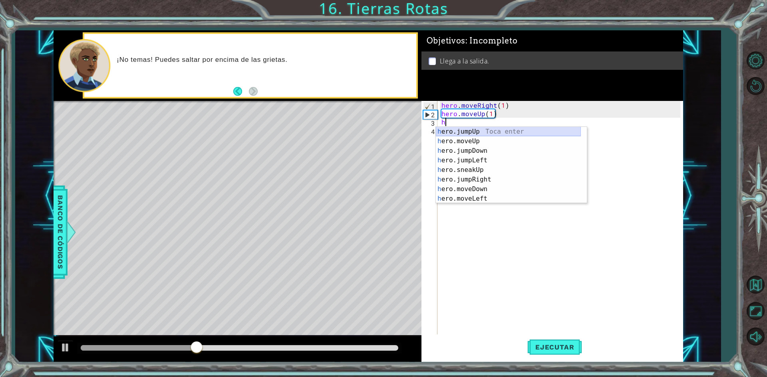
click at [467, 131] on div "h ero.jumpUp Toca enter h ero.moveUp Toca enter h ero.jumpDown Toca enter h ero…" at bounding box center [508, 175] width 145 height 96
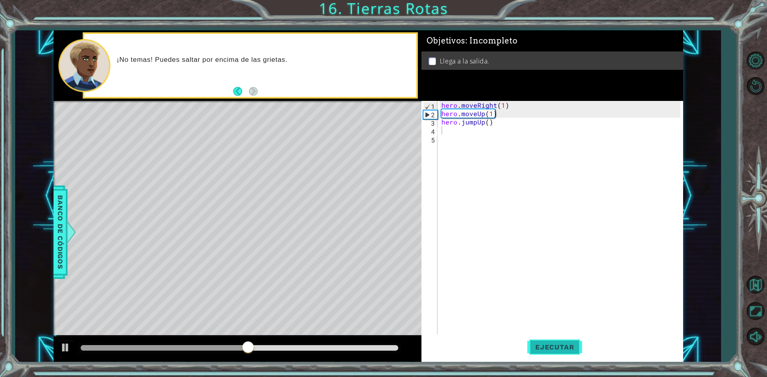
click at [554, 348] on span "Ejecutar" at bounding box center [554, 348] width 55 height 8
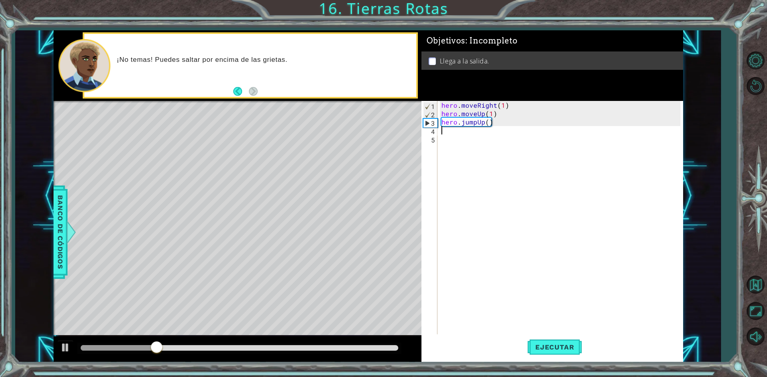
type textarea "h"
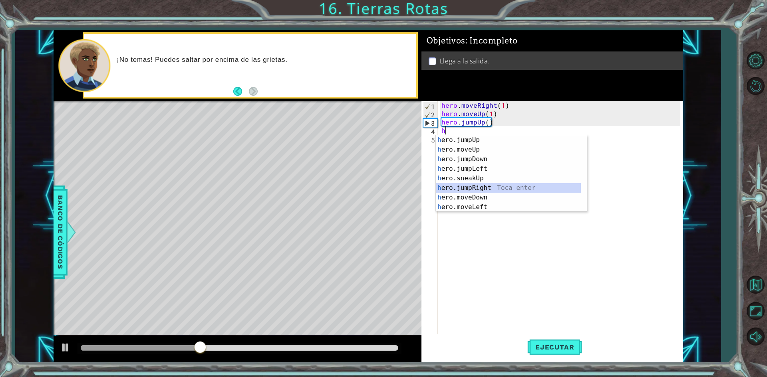
click at [465, 185] on div "h ero.jumpUp Toca enter h ero.moveUp Toca enter h ero.jumpDown Toca enter h ero…" at bounding box center [508, 183] width 145 height 96
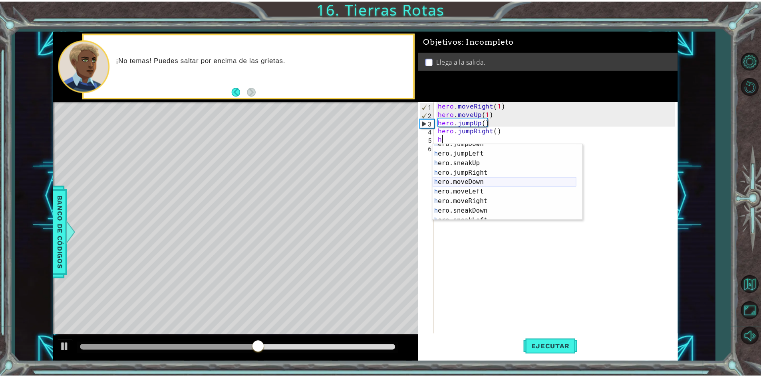
scroll to position [24, 0]
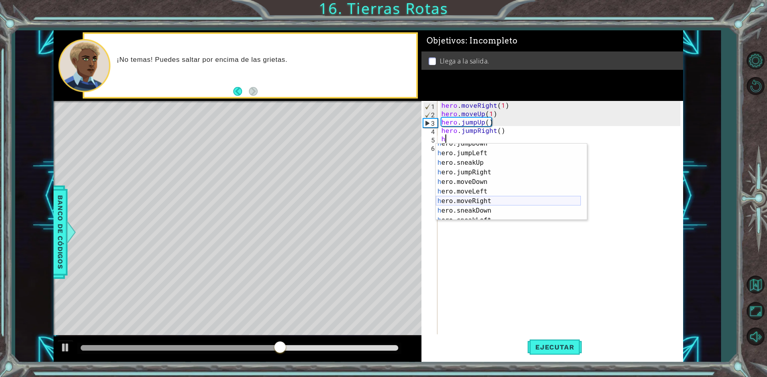
click at [464, 197] on div "h ero.jumpDown Toca enter h ero.jumpLeft Toca enter h ero.sneakUp Toca enter h …" at bounding box center [508, 187] width 145 height 96
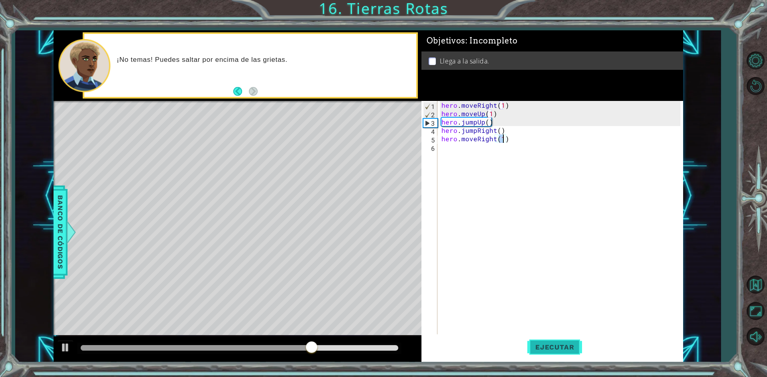
type textarea "hero.moveRight(1)"
click at [548, 351] on span "Ejecutar" at bounding box center [554, 348] width 55 height 8
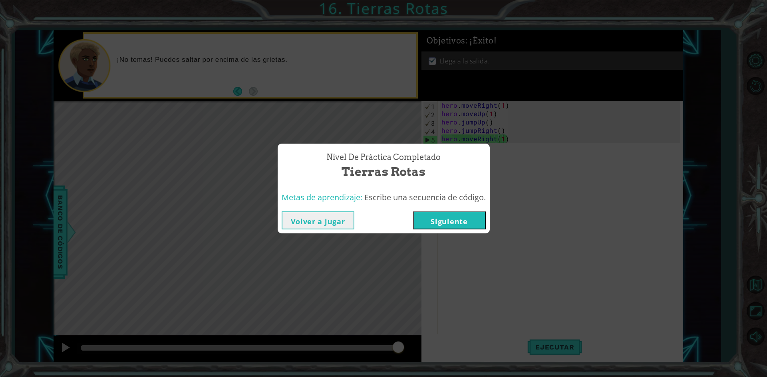
click at [457, 221] on button "Siguiente" at bounding box center [449, 221] width 73 height 18
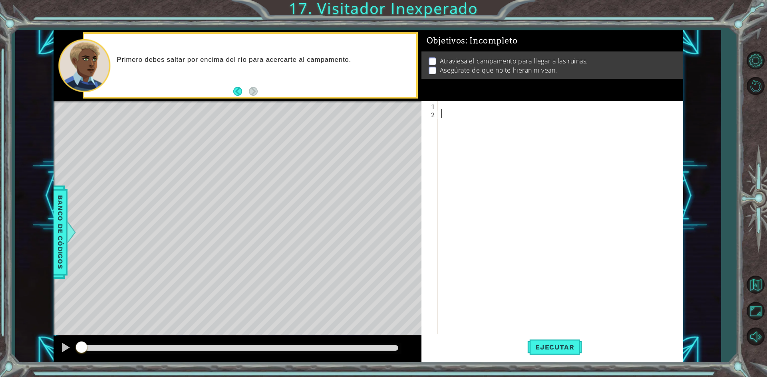
click at [483, 104] on div at bounding box center [562, 227] width 244 height 252
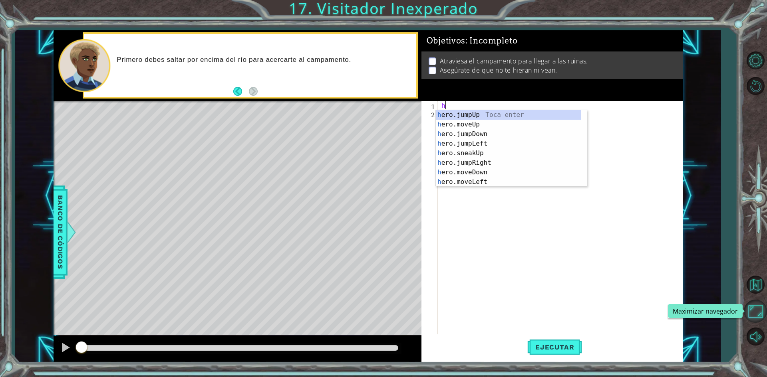
type textarea "h"
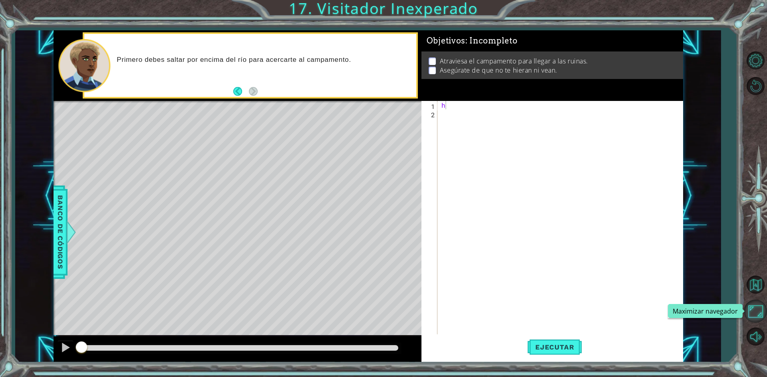
click at [757, 314] on button "Maximizar navegador" at bounding box center [755, 311] width 23 height 23
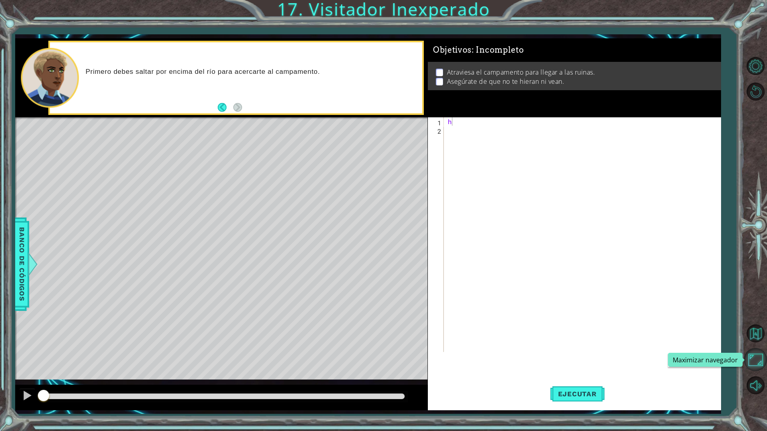
drag, startPoint x: 757, startPoint y: 355, endPoint x: 757, endPoint y: 320, distance: 34.8
click at [757, 355] on button "Maximizar navegador" at bounding box center [755, 359] width 23 height 23
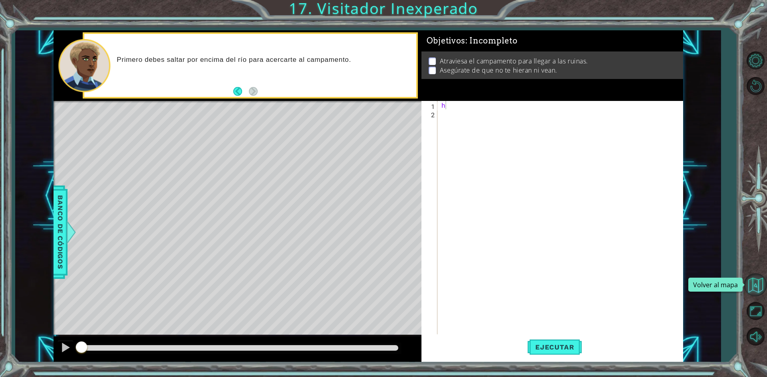
click at [756, 289] on button "Volver al mapa" at bounding box center [755, 285] width 23 height 23
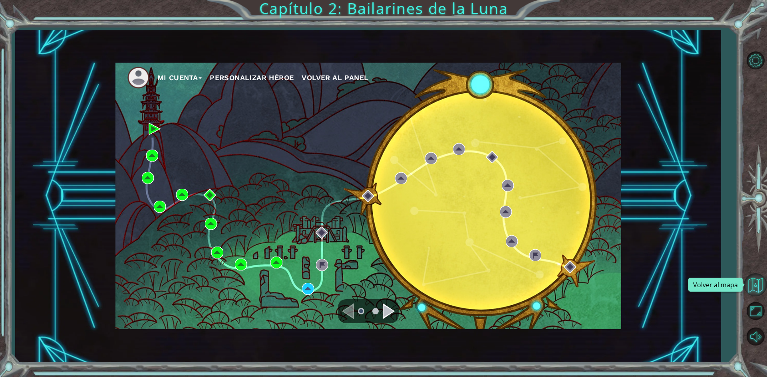
click at [752, 294] on button "Volver al mapa" at bounding box center [755, 285] width 23 height 23
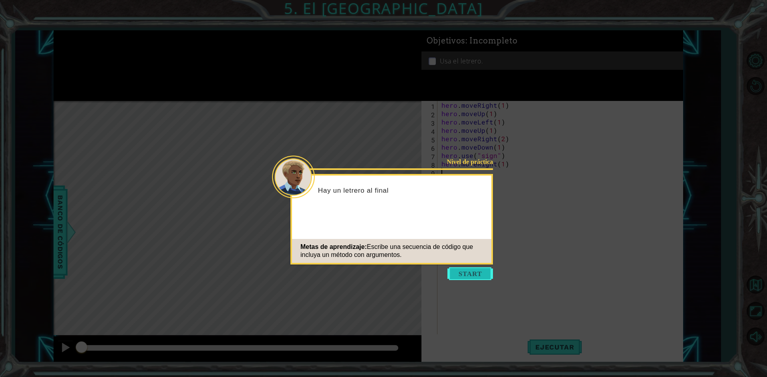
click at [469, 274] on button "Start" at bounding box center [470, 274] width 46 height 13
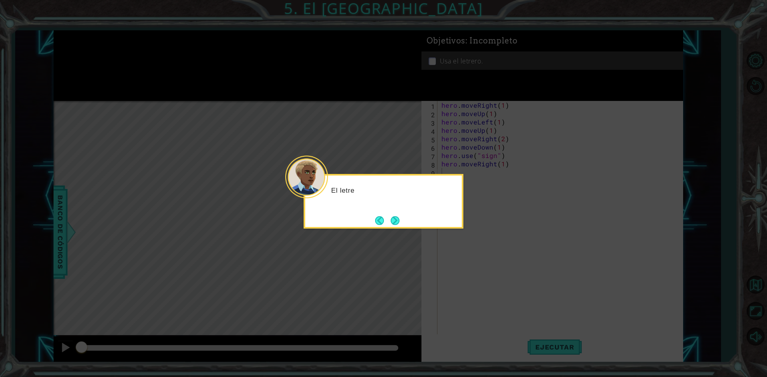
drag, startPoint x: 599, startPoint y: 263, endPoint x: 431, endPoint y: 224, distance: 172.7
click at [598, 262] on icon at bounding box center [383, 188] width 767 height 377
click at [399, 225] on button "Next" at bounding box center [395, 220] width 9 height 9
click at [397, 224] on button "Next" at bounding box center [395, 220] width 9 height 9
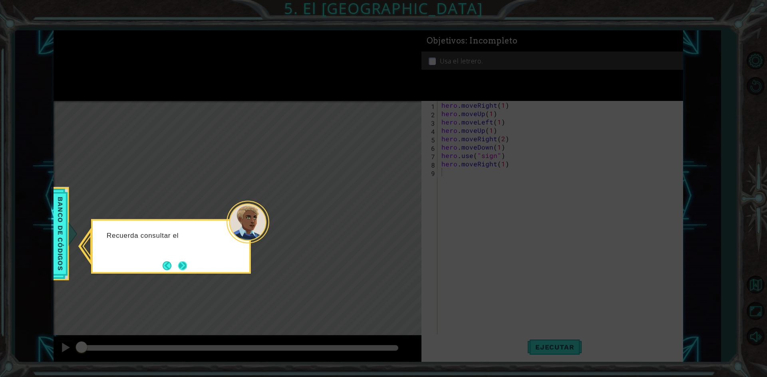
click at [184, 268] on button "Next" at bounding box center [182, 265] width 9 height 9
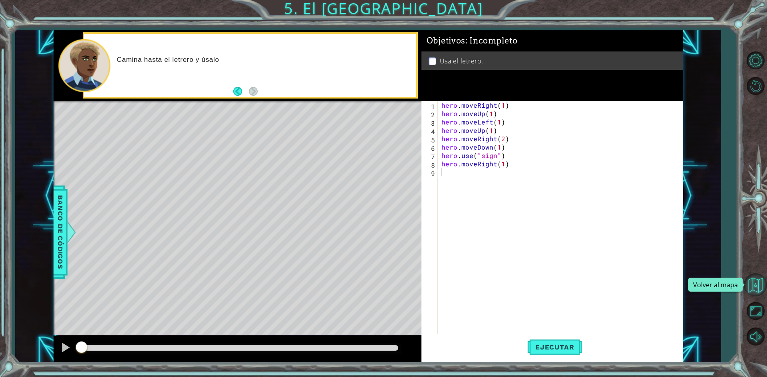
click at [755, 289] on button "Volver al mapa" at bounding box center [755, 285] width 23 height 23
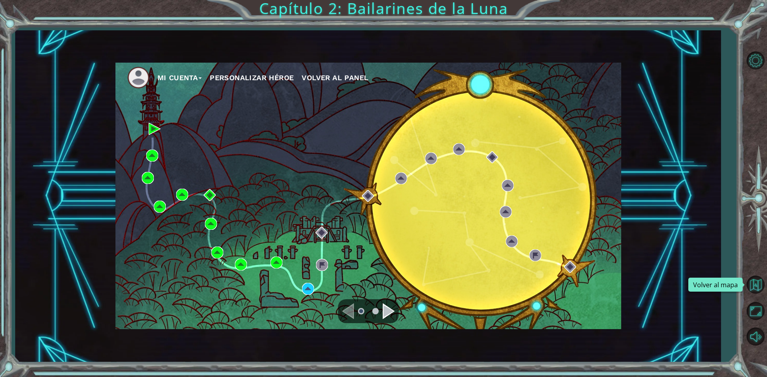
click at [755, 289] on button "Volver al mapa" at bounding box center [755, 285] width 23 height 23
click at [344, 16] on div "Mi Cuenta Personalizar héroe Volver al panel Capítulo 2: Bailarines de la Luna" at bounding box center [383, 188] width 767 height 377
click at [747, 60] on button "Opciones de nivel" at bounding box center [755, 60] width 23 height 23
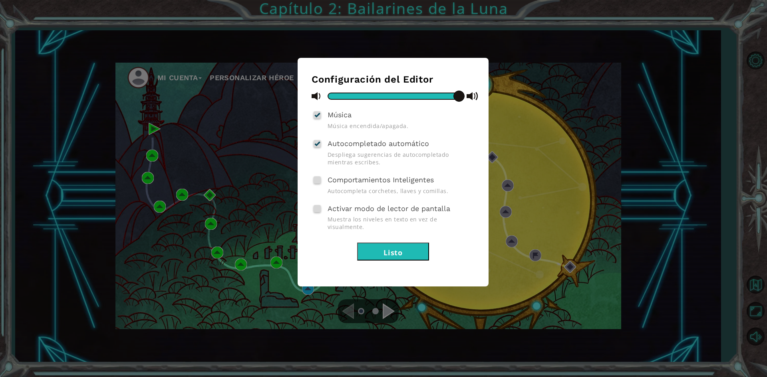
click at [747, 60] on div "Configuración del Editor Música Música encendida/apagada. Autocompletado automá…" at bounding box center [383, 188] width 767 height 377
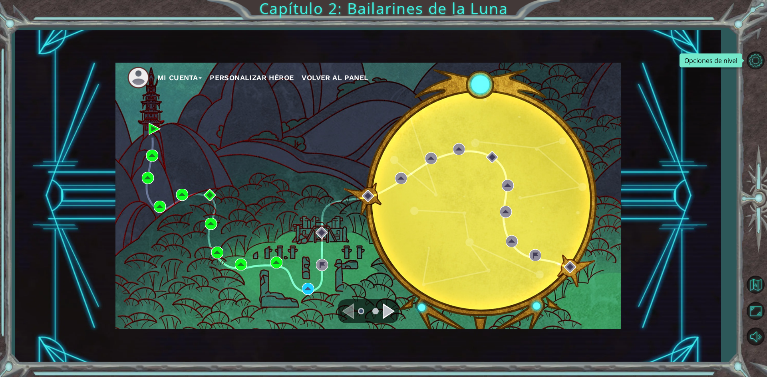
click at [286, 12] on div "Mi Cuenta Personalizar héroe Volver al panel Capítulo 2: Bailarines de la Luna" at bounding box center [383, 188] width 767 height 377
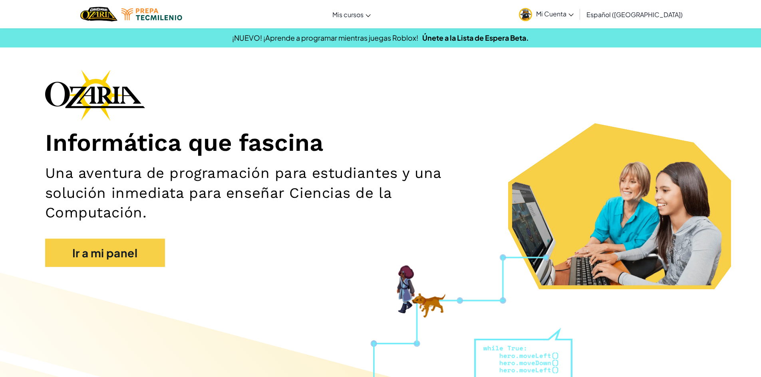
click at [578, 18] on link "Mi Cuenta" at bounding box center [546, 14] width 63 height 25
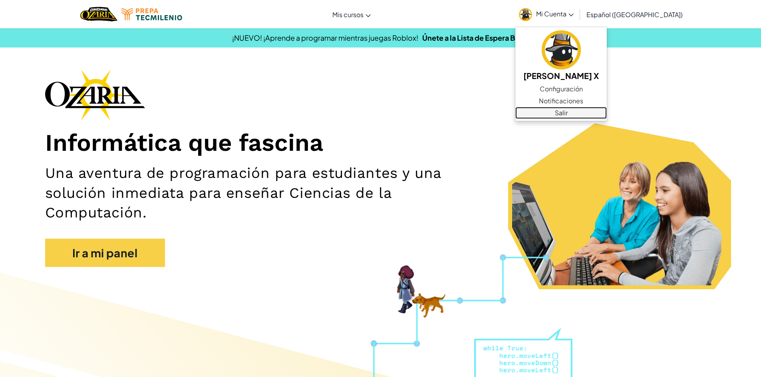
click at [570, 111] on link "Salir" at bounding box center [560, 113] width 91 height 12
